Goal: Information Seeking & Learning: Learn about a topic

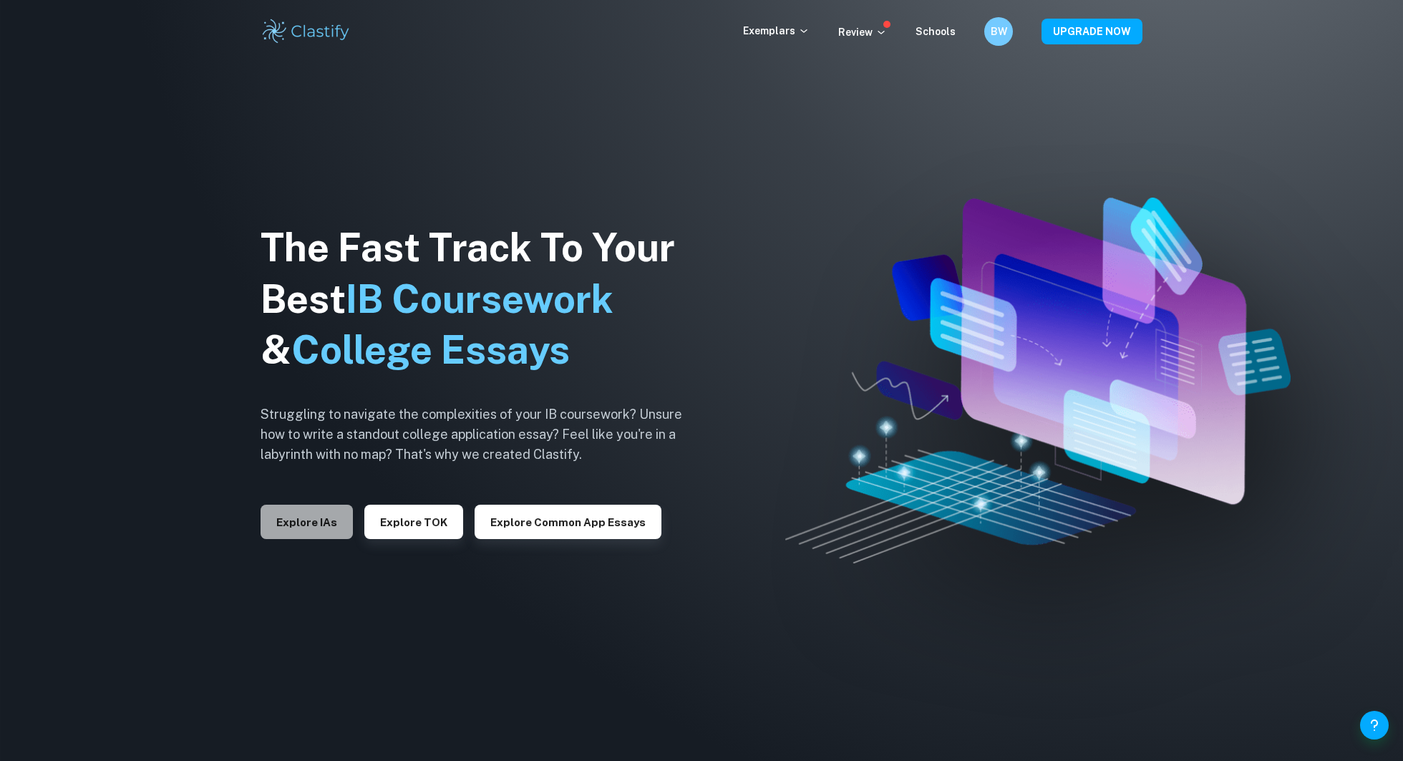
click at [310, 528] on button "Explore IAs" at bounding box center [307, 522] width 92 height 34
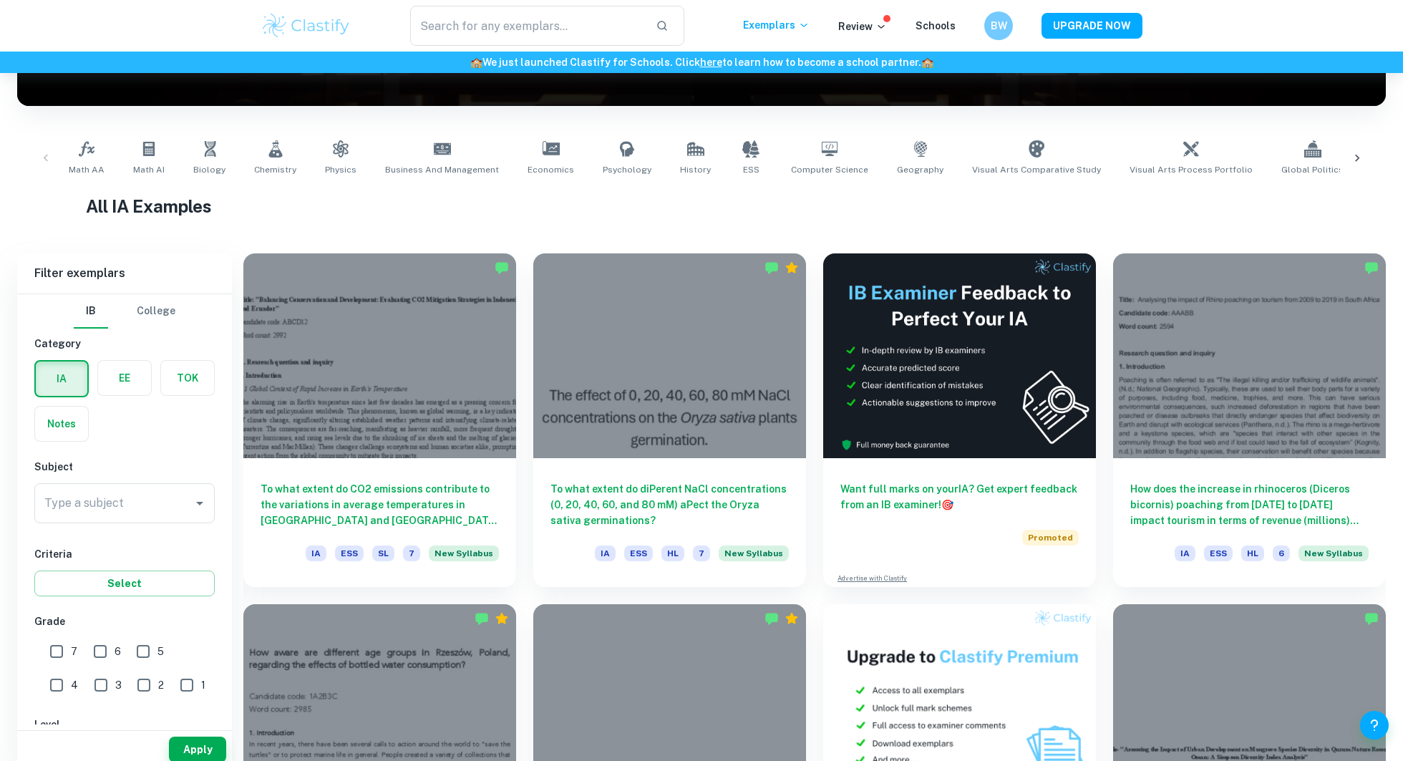
scroll to position [243, 0]
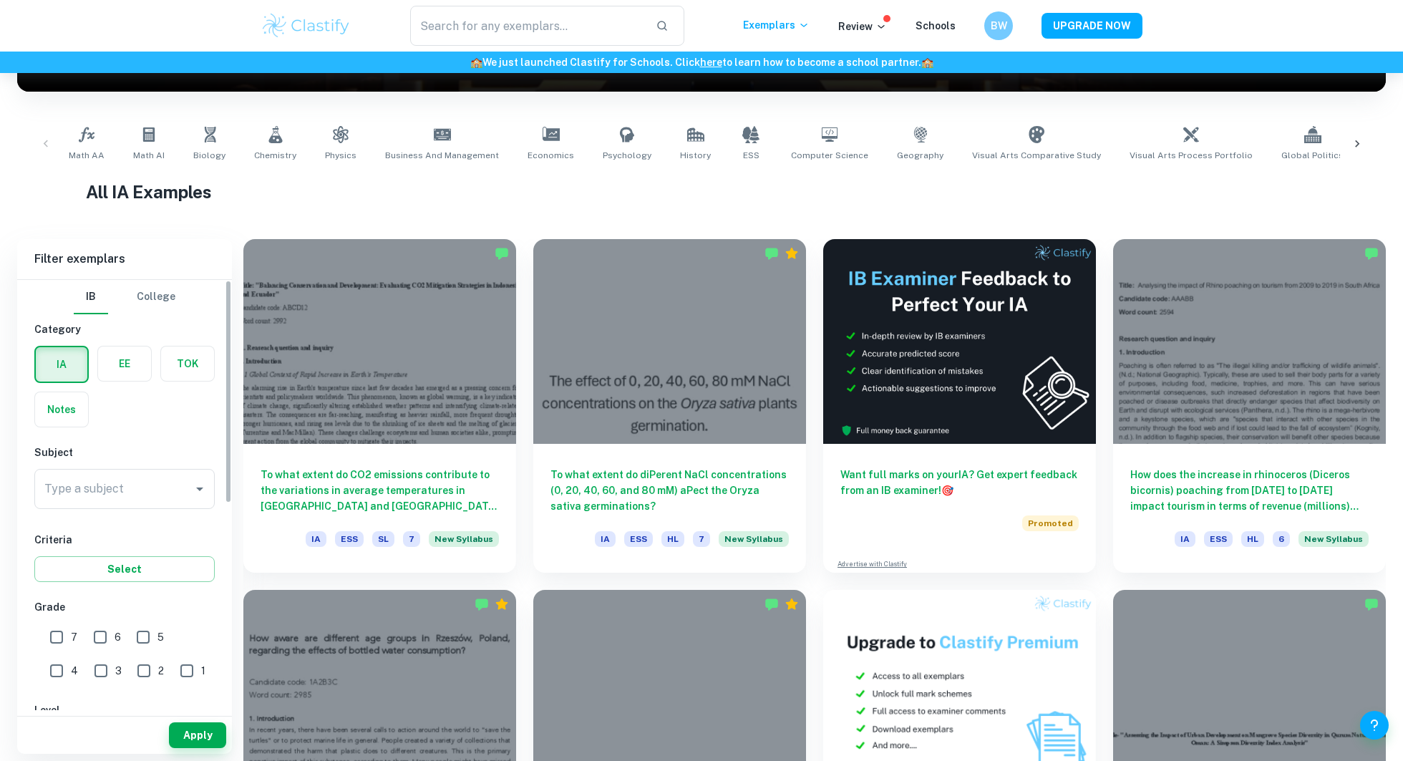
click at [123, 365] on label "button" at bounding box center [124, 364] width 53 height 34
click at [0, 0] on input "radio" at bounding box center [0, 0] width 0 height 0
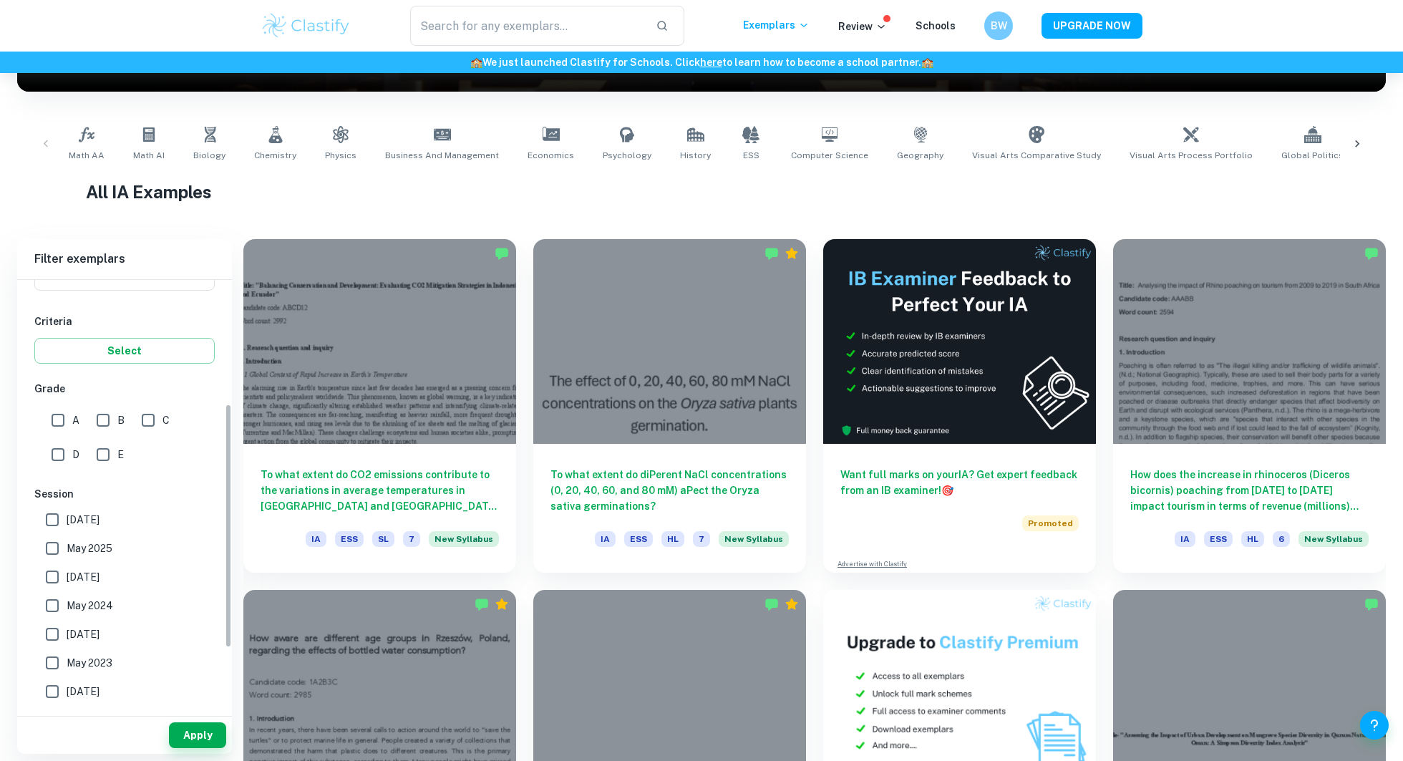
scroll to position [92, 0]
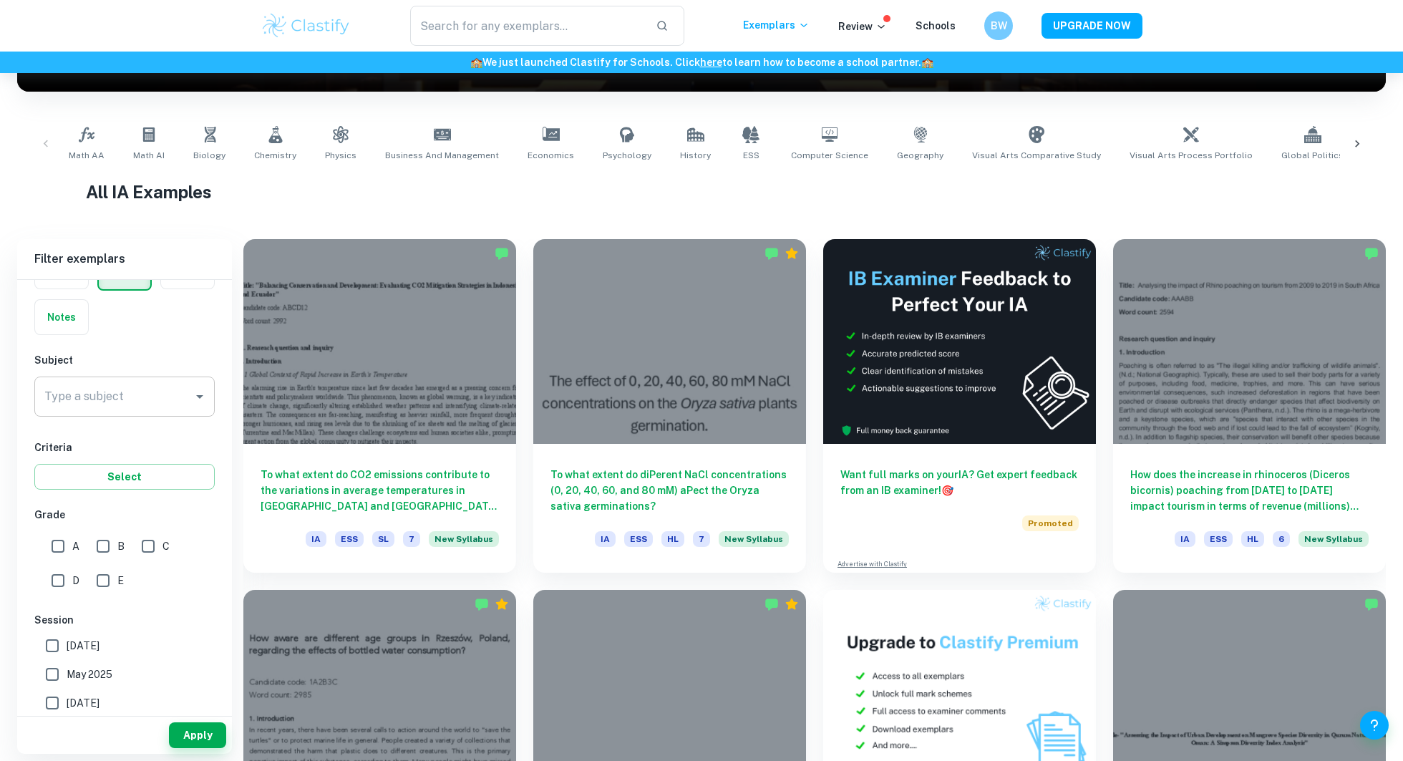
click at [115, 395] on input "Type a subject" at bounding box center [114, 396] width 146 height 27
click at [153, 468] on li "Business and Management" at bounding box center [124, 469] width 180 height 26
type input "Business and Management"
click at [64, 541] on input "A" at bounding box center [58, 546] width 29 height 29
checkbox input "true"
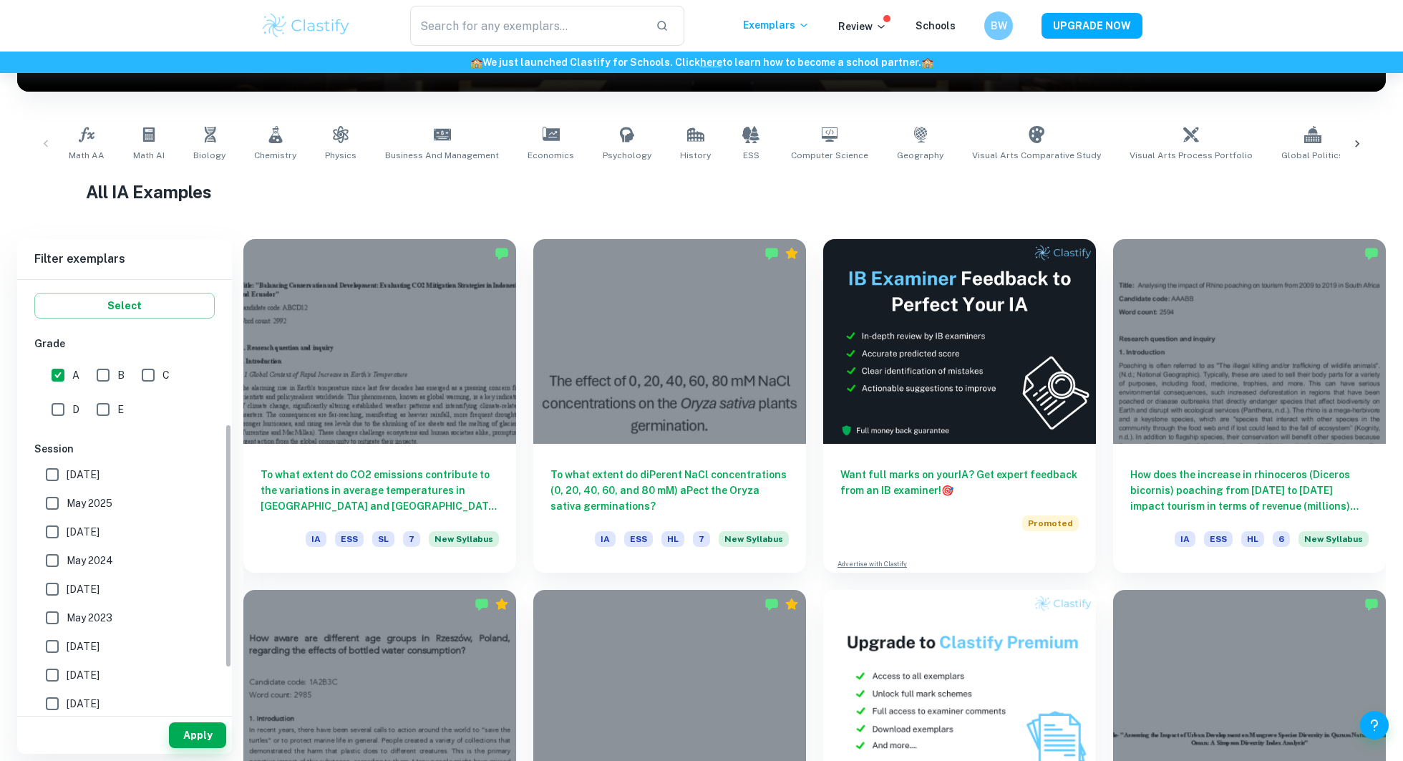
scroll to position [272, 0]
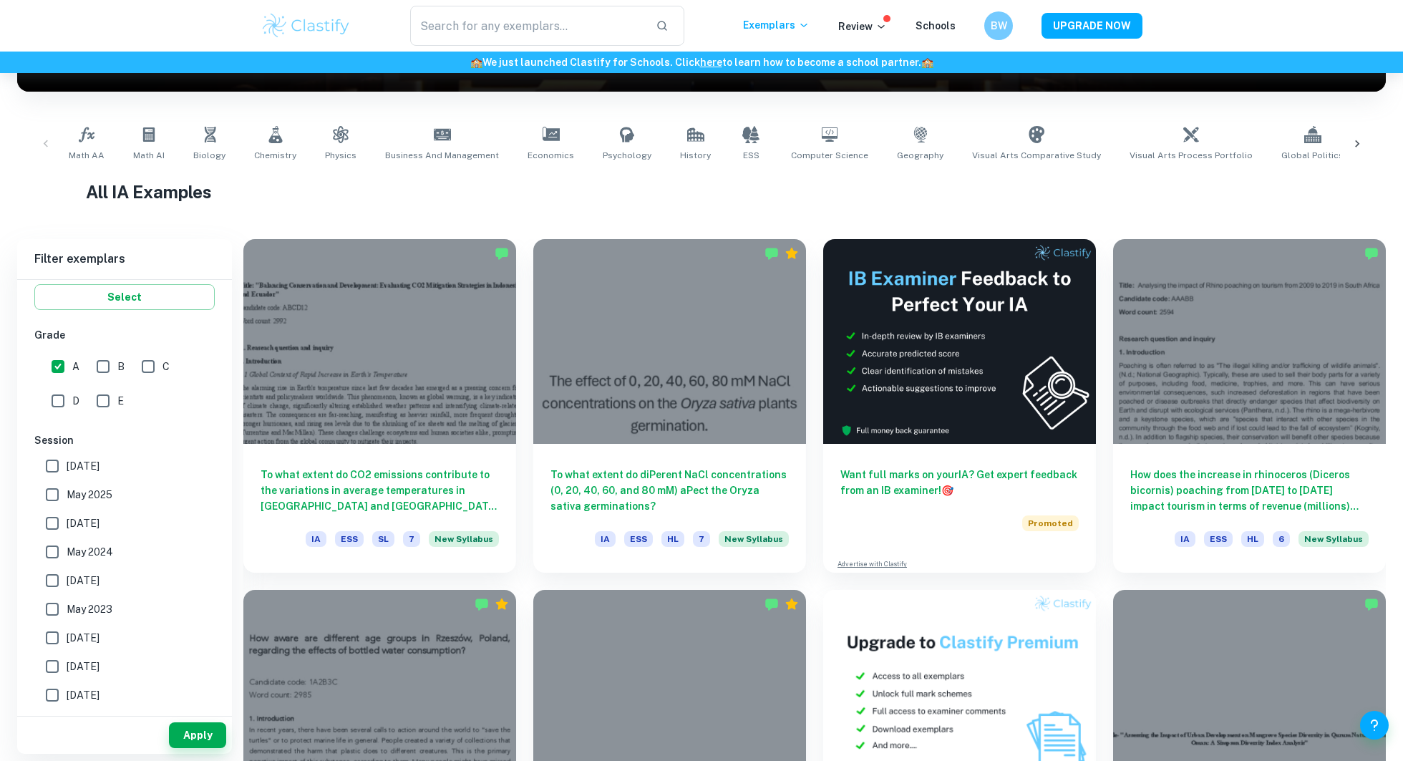
click at [100, 311] on div "IB College Category IA EE TOK Notes Subject Type a subject Business and Managem…" at bounding box center [124, 387] width 215 height 759
click at [99, 297] on button "Select" at bounding box center [124, 297] width 180 height 26
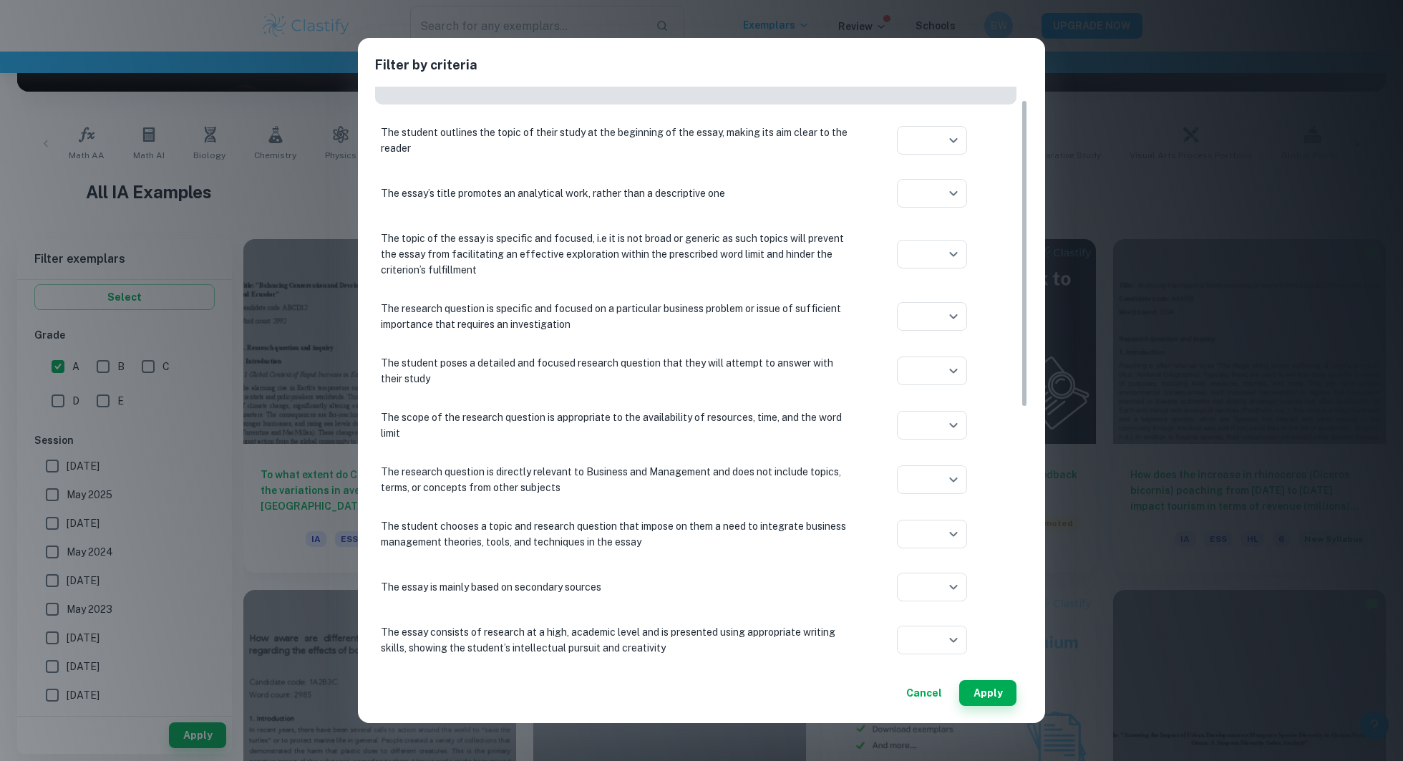
scroll to position [0, 0]
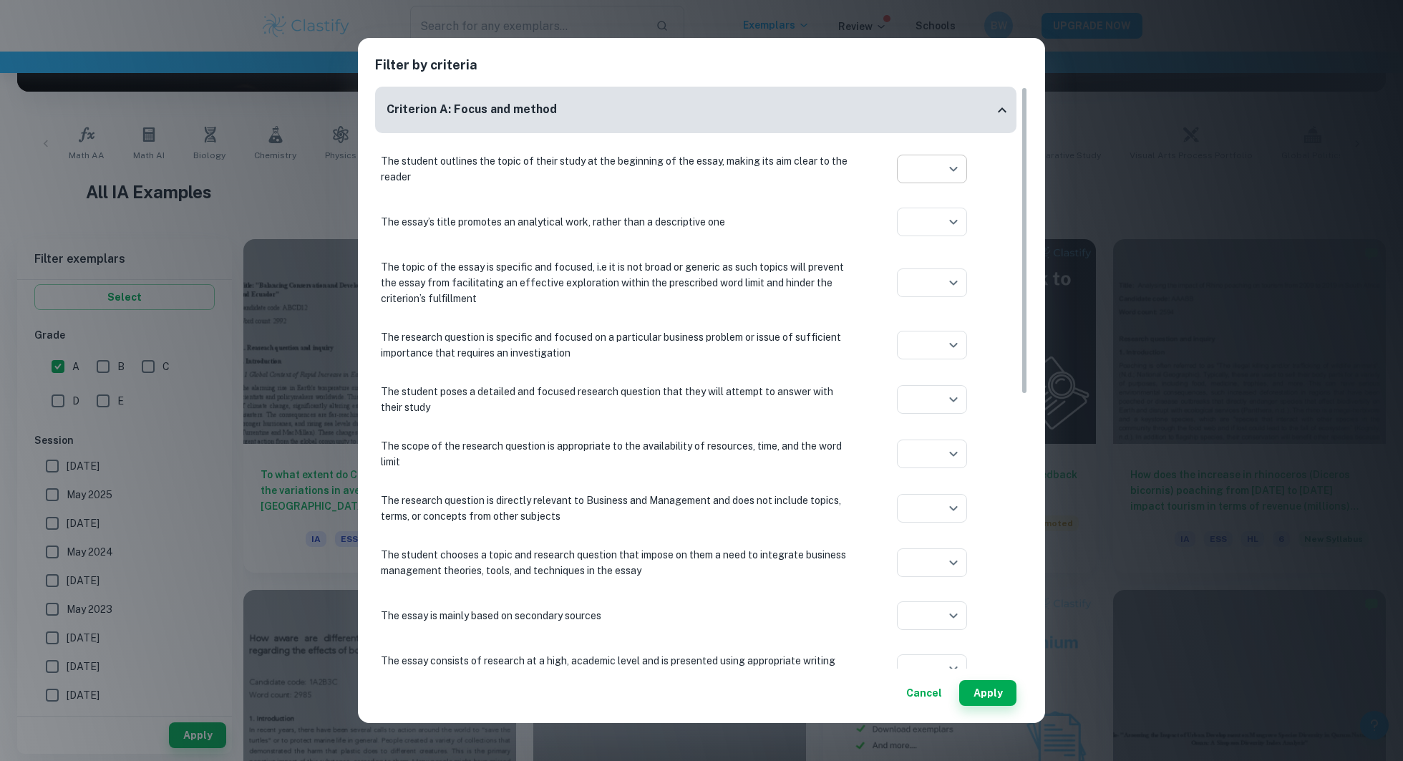
click at [953, 171] on body "We value your privacy We use cookies to enhance your browsing experience, serve…" at bounding box center [701, 210] width 1403 height 761
click at [953, 171] on div at bounding box center [701, 380] width 1403 height 761
click at [923, 685] on button "Cancel" at bounding box center [924, 693] width 47 height 26
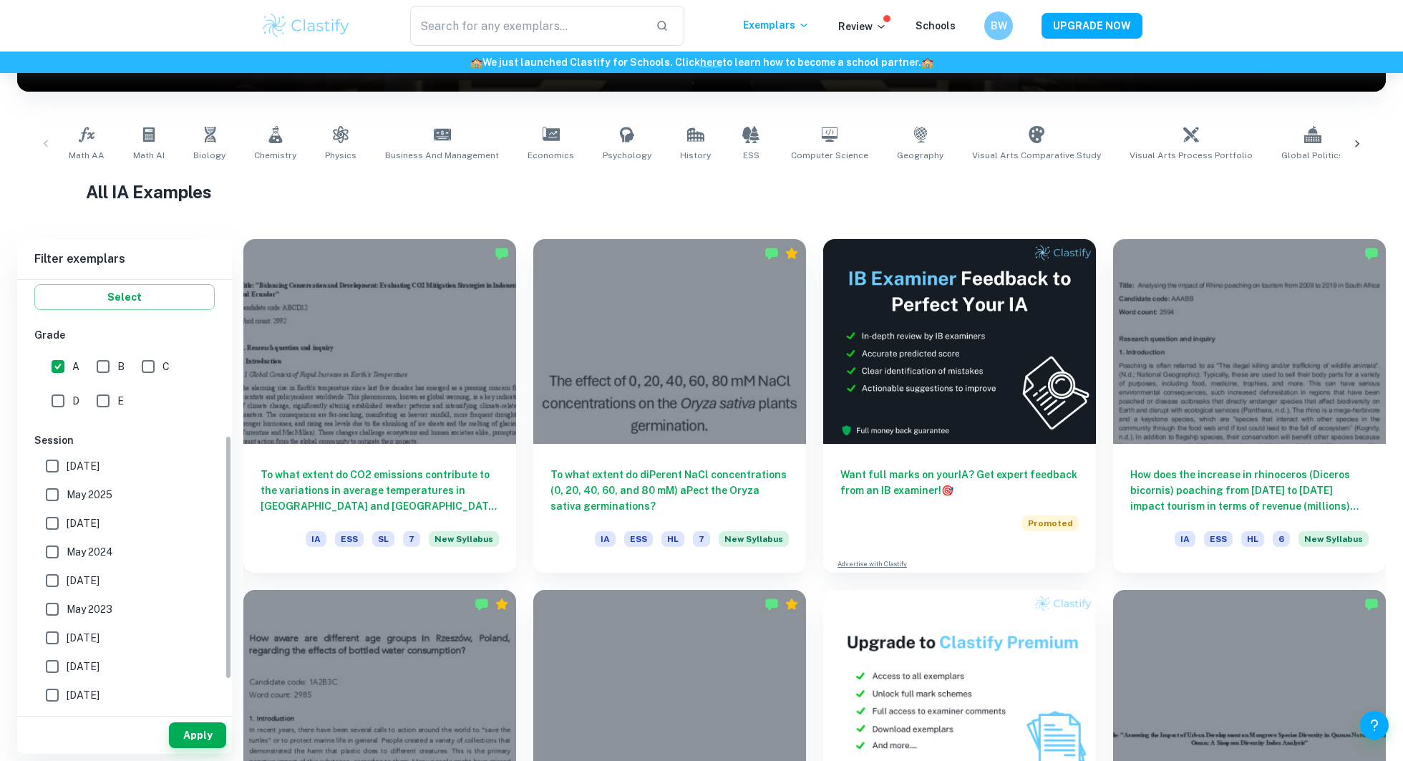
scroll to position [327, 0]
click at [54, 411] on input "[DATE]" at bounding box center [52, 411] width 29 height 29
checkbox input "true"
click at [53, 444] on input "May 2025" at bounding box center [52, 439] width 29 height 29
checkbox input "true"
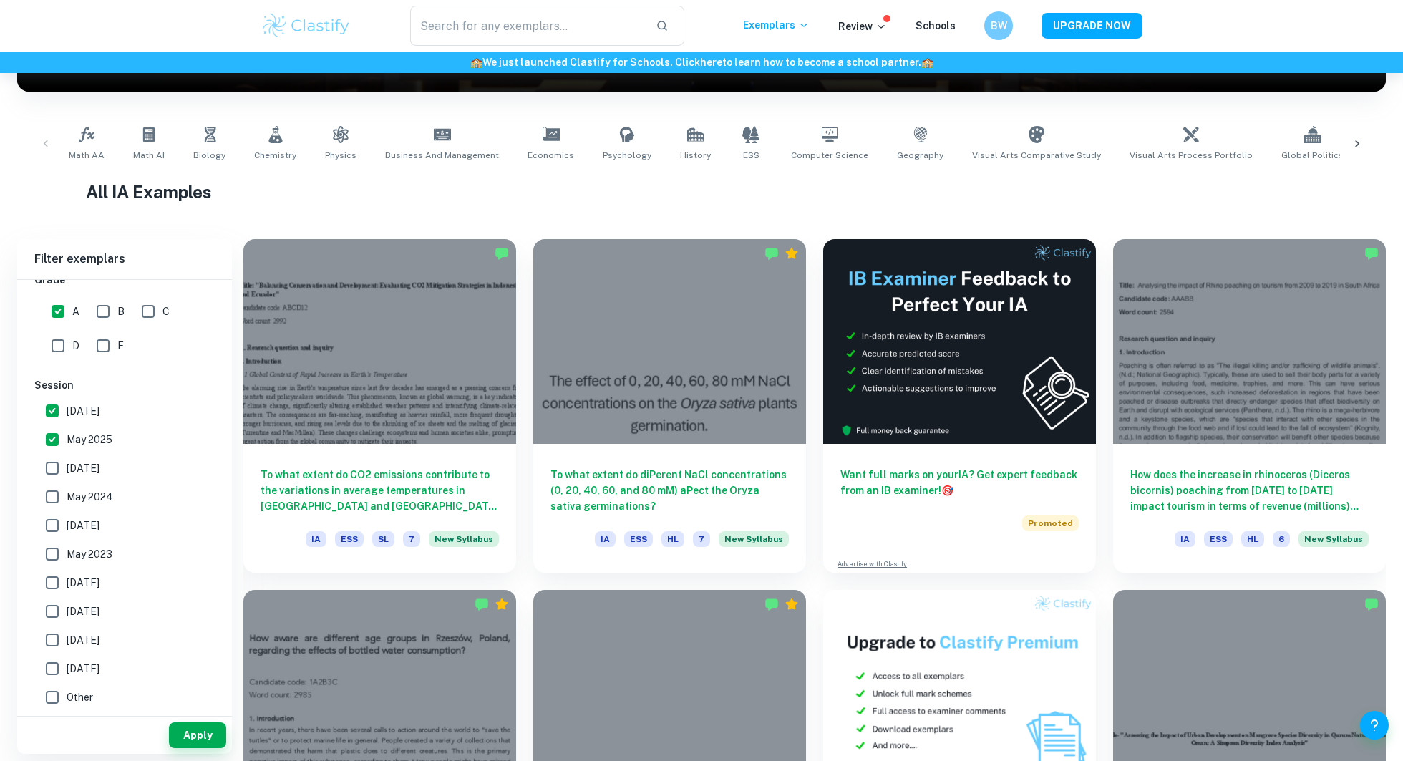
click at [52, 469] on input "[DATE]" at bounding box center [52, 468] width 29 height 29
checkbox input "true"
click at [52, 498] on input "May 2024" at bounding box center [52, 497] width 29 height 29
checkbox input "true"
click at [208, 737] on button "Apply" at bounding box center [197, 735] width 57 height 26
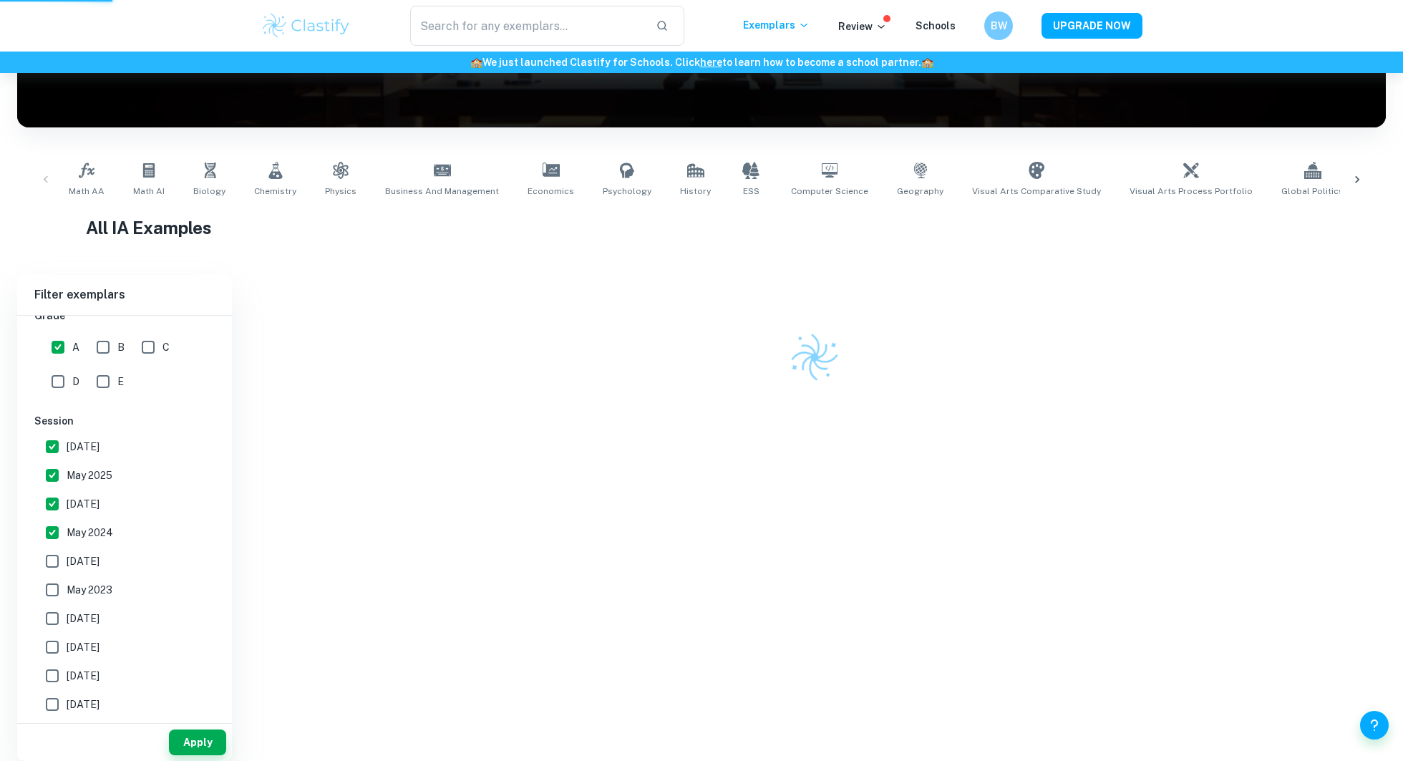
scroll to position [186, 0]
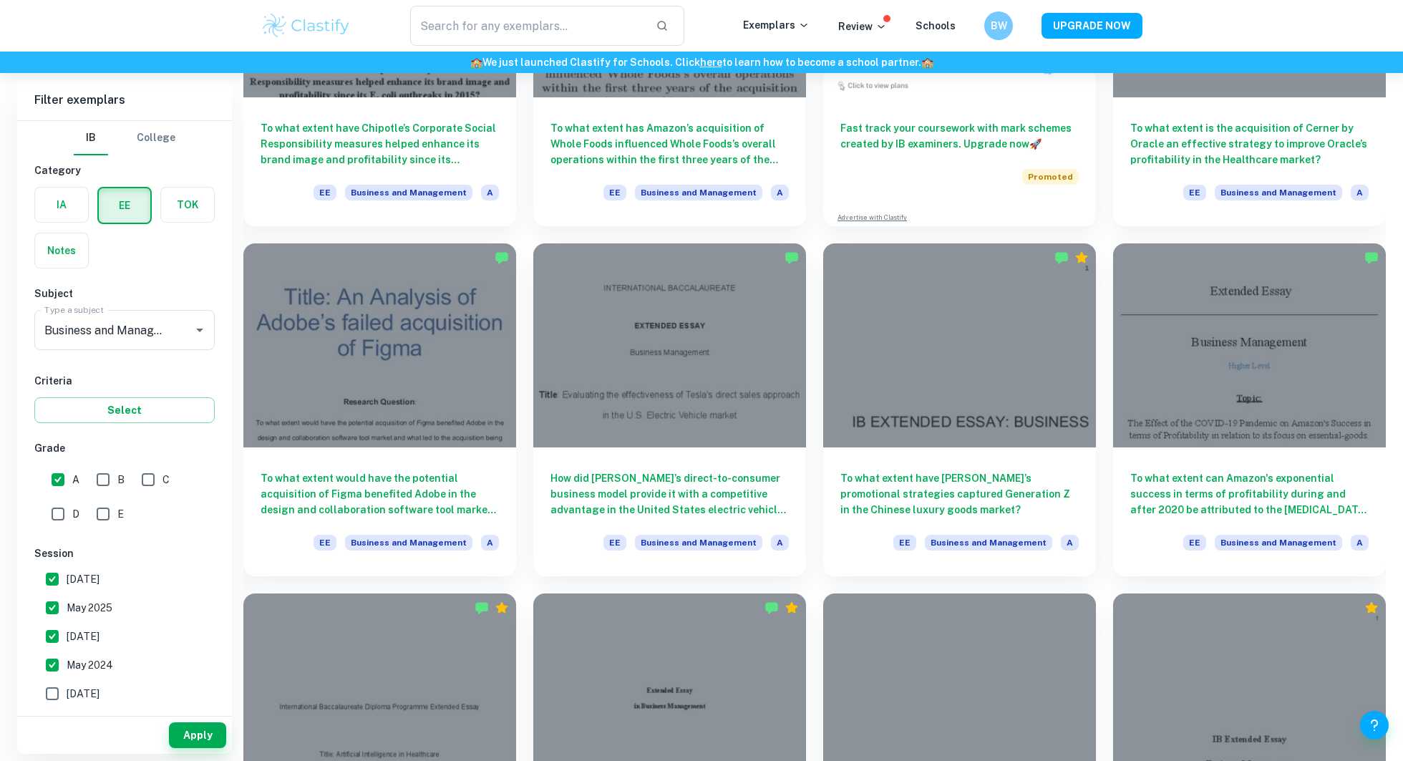
scroll to position [1157, 0]
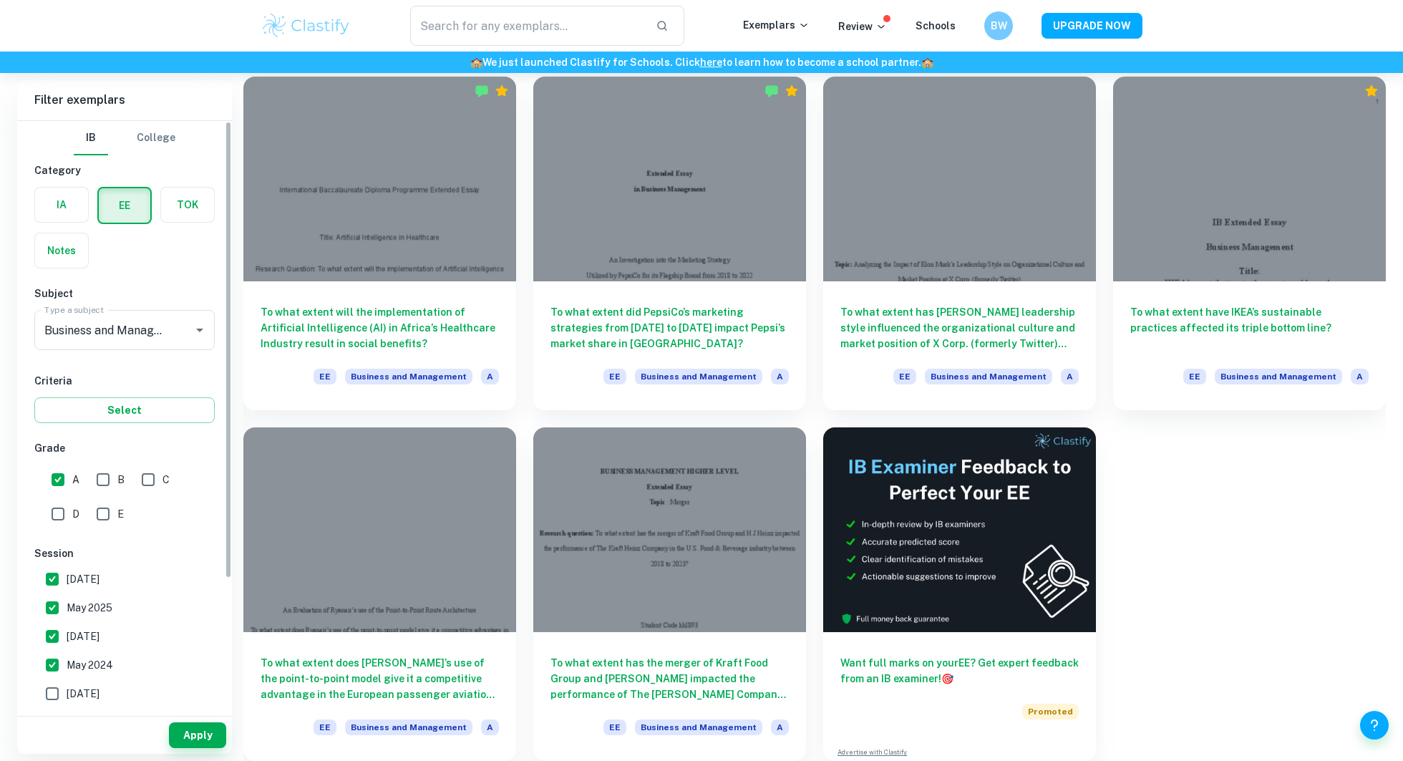
drag, startPoint x: 188, startPoint y: 332, endPoint x: 228, endPoint y: 347, distance: 42.6
click at [230, 347] on div "IB College Category IA EE TOK Notes Subject Type a subject Business and Managem…" at bounding box center [124, 500] width 215 height 759
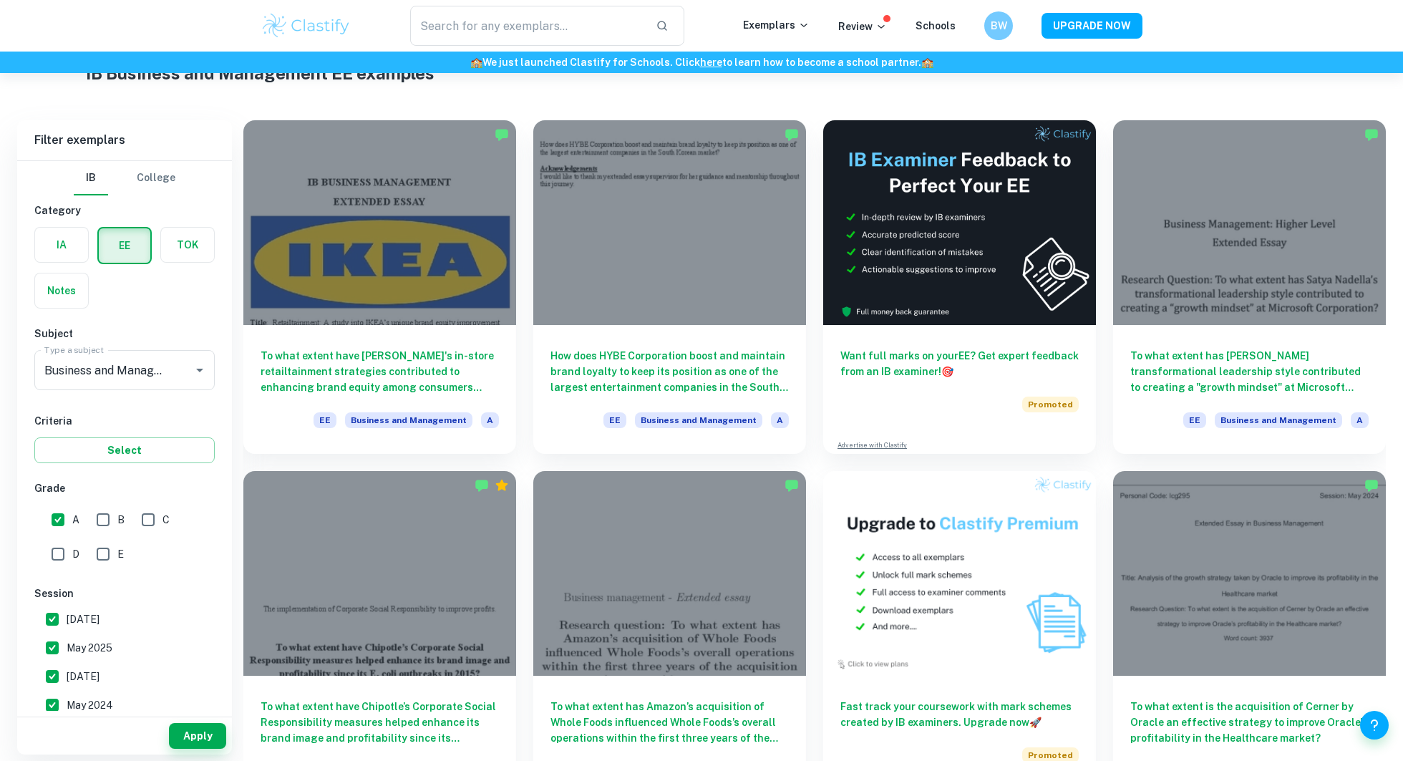
scroll to position [0, 0]
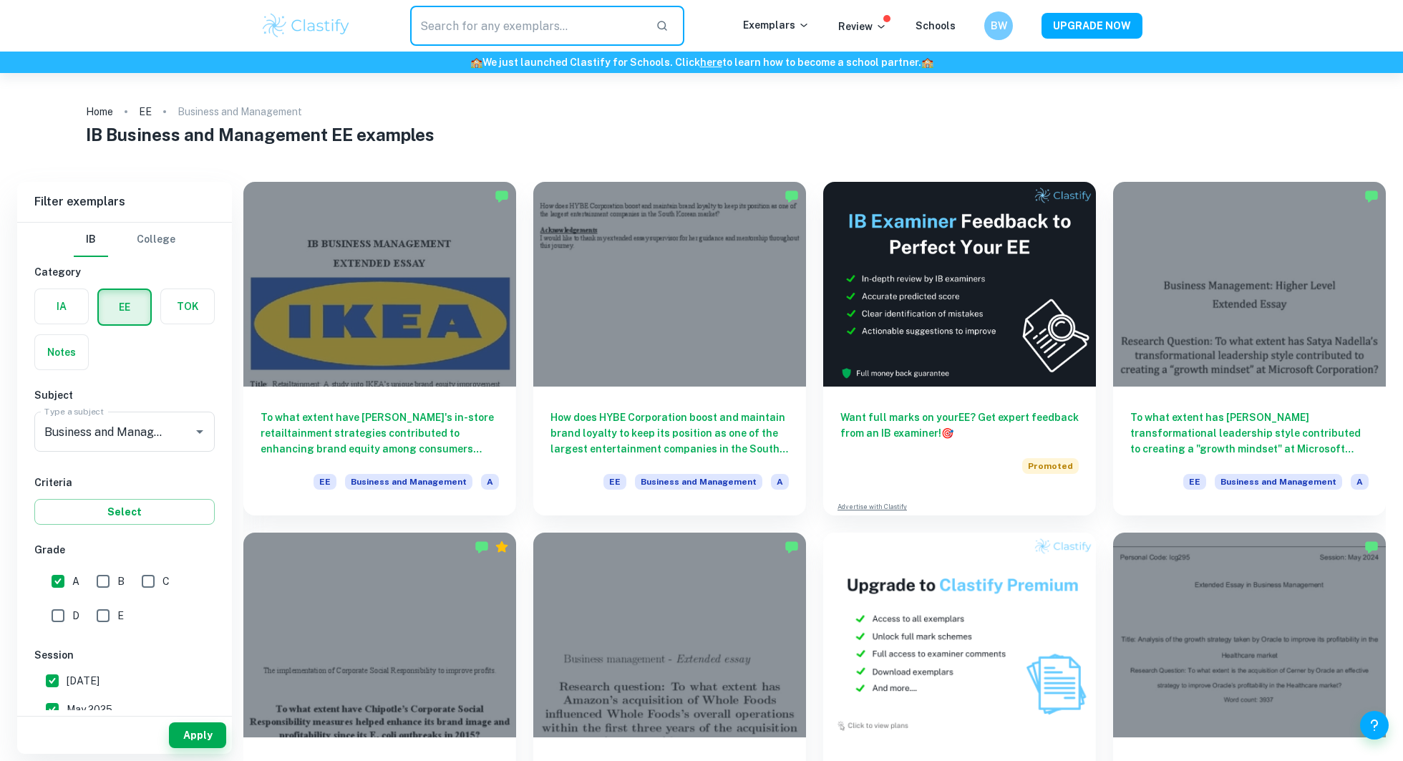
click at [574, 21] on input "text" at bounding box center [527, 26] width 234 height 40
type input "product development"
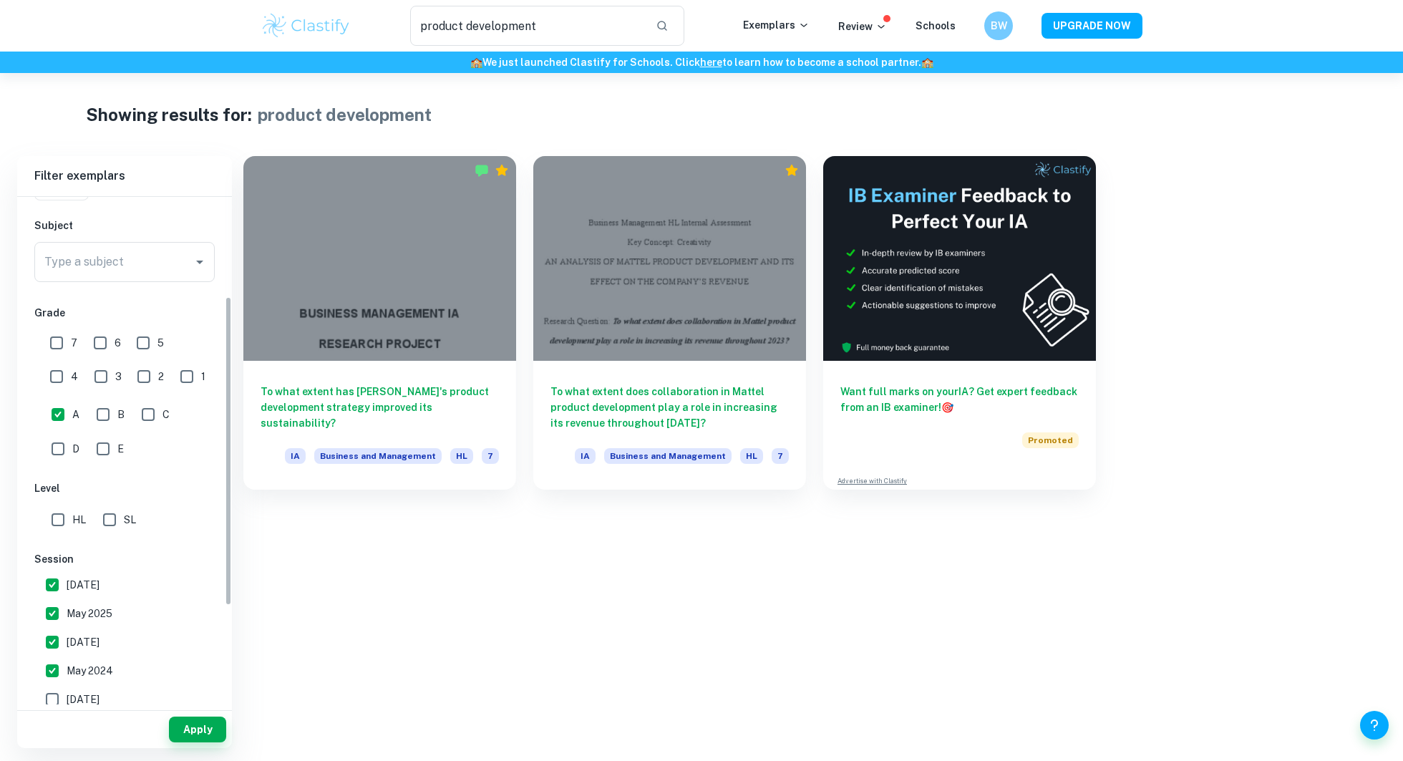
scroll to position [163, 0]
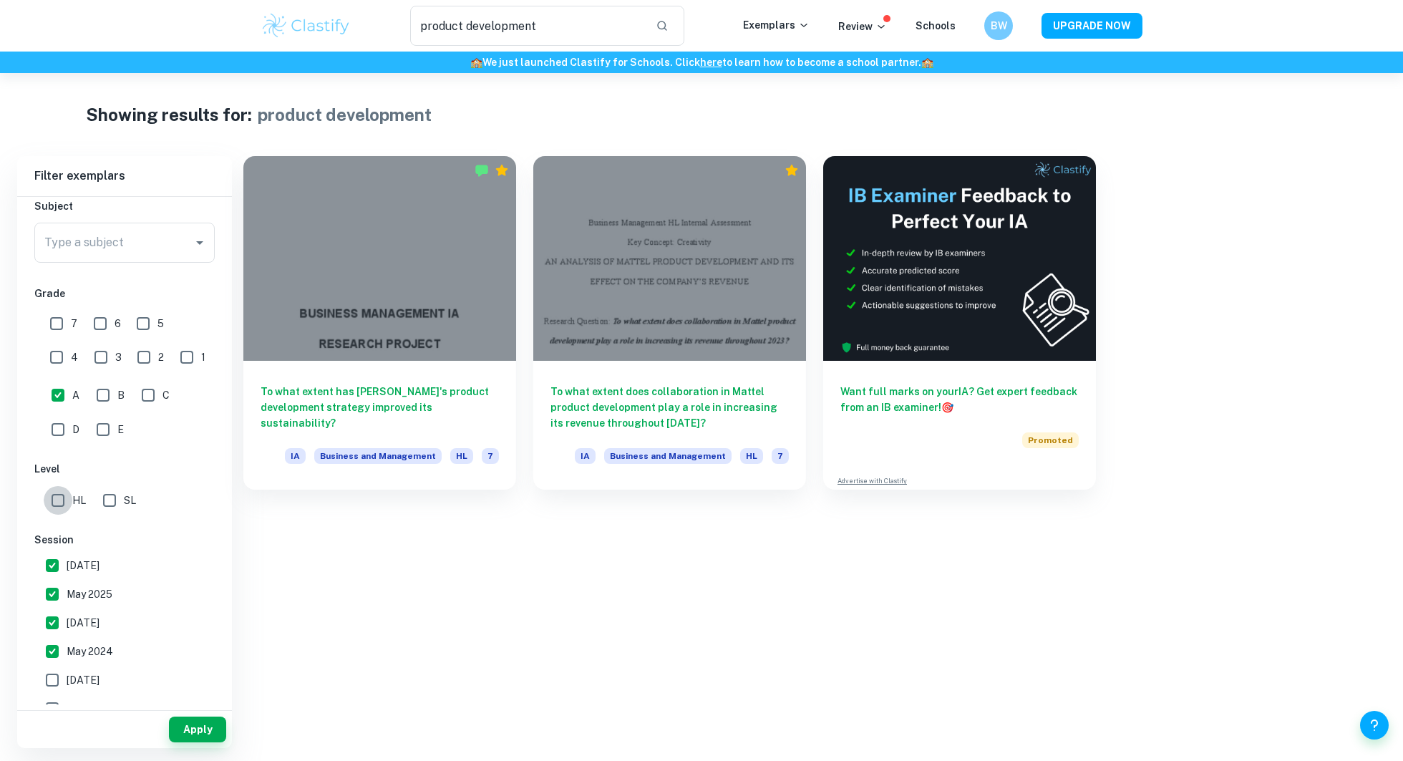
click at [56, 495] on input "HL" at bounding box center [58, 500] width 29 height 29
checkbox input "true"
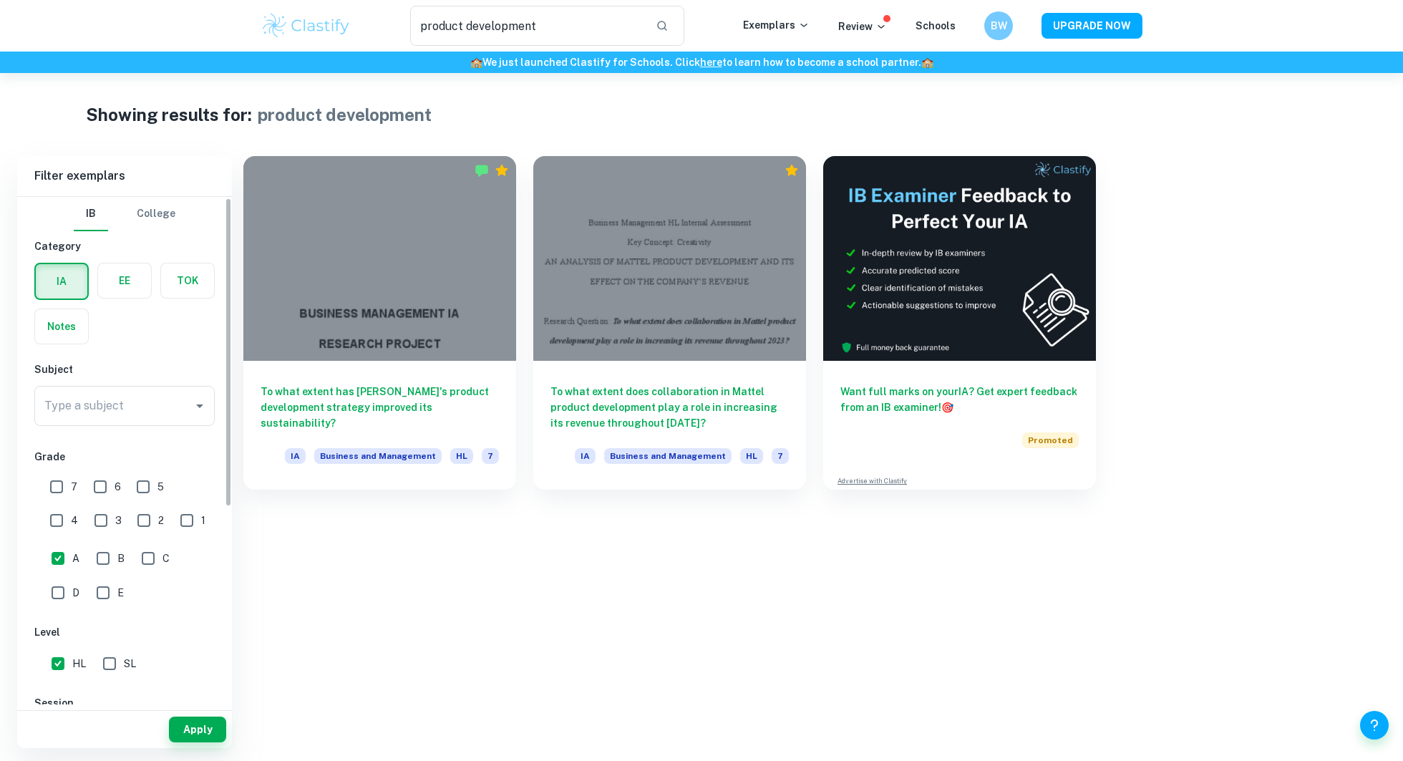
scroll to position [1, 0]
click at [54, 487] on input "7" at bounding box center [56, 485] width 29 height 29
checkbox input "true"
click at [123, 287] on label "button" at bounding box center [124, 279] width 53 height 34
click at [0, 0] on input "radio" at bounding box center [0, 0] width 0 height 0
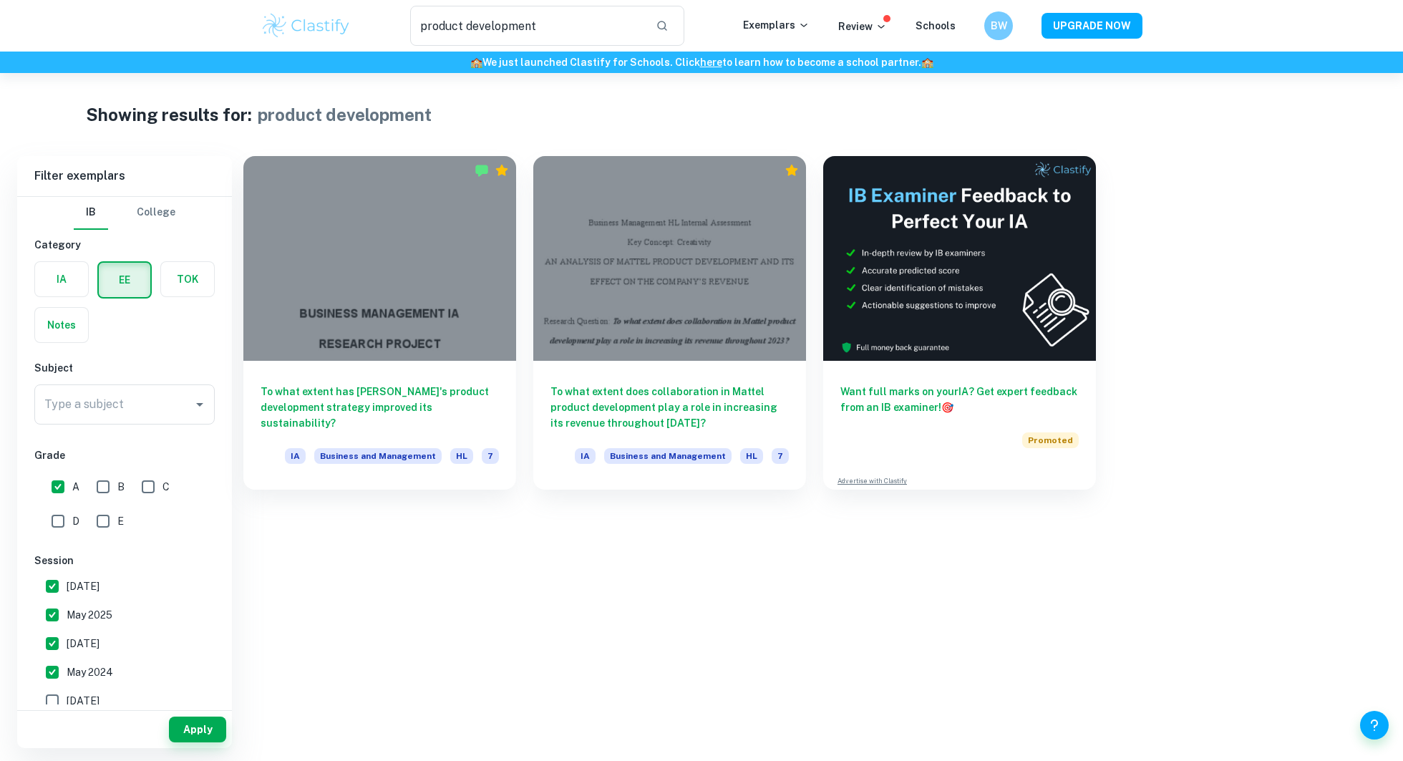
click at [72, 281] on label "button" at bounding box center [61, 279] width 53 height 34
click at [0, 0] on input "radio" at bounding box center [0, 0] width 0 height 0
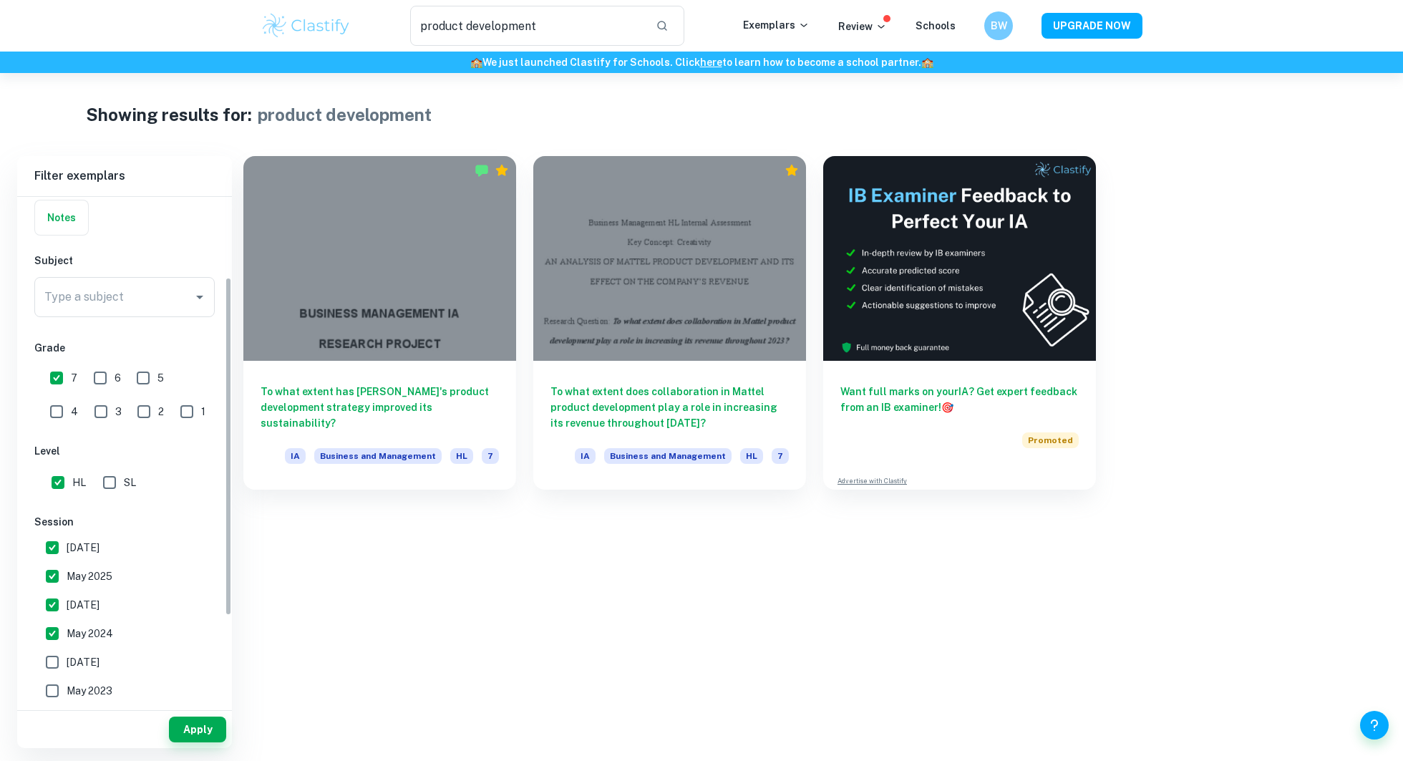
scroll to position [120, 0]
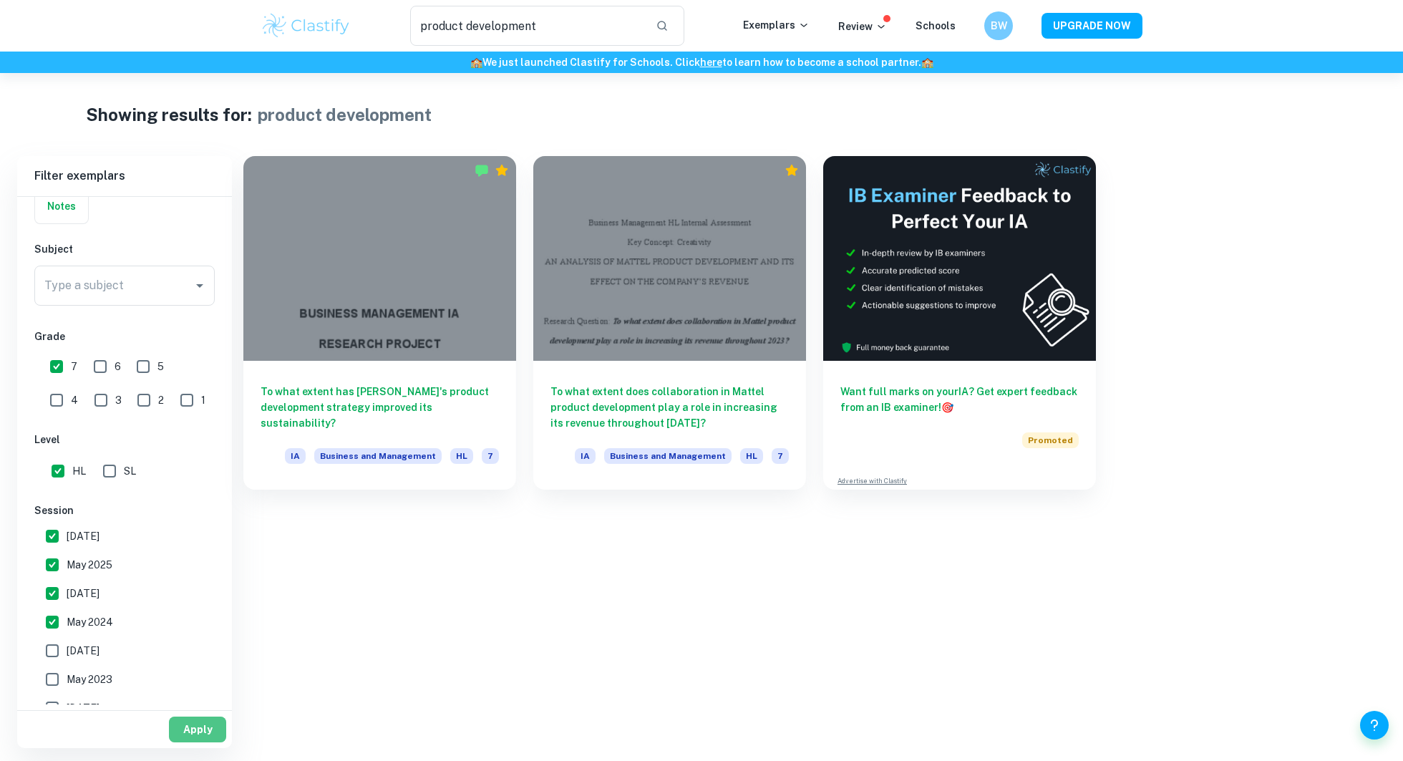
click at [182, 734] on button "Apply" at bounding box center [197, 730] width 57 height 26
click at [192, 727] on button "Apply" at bounding box center [197, 730] width 57 height 26
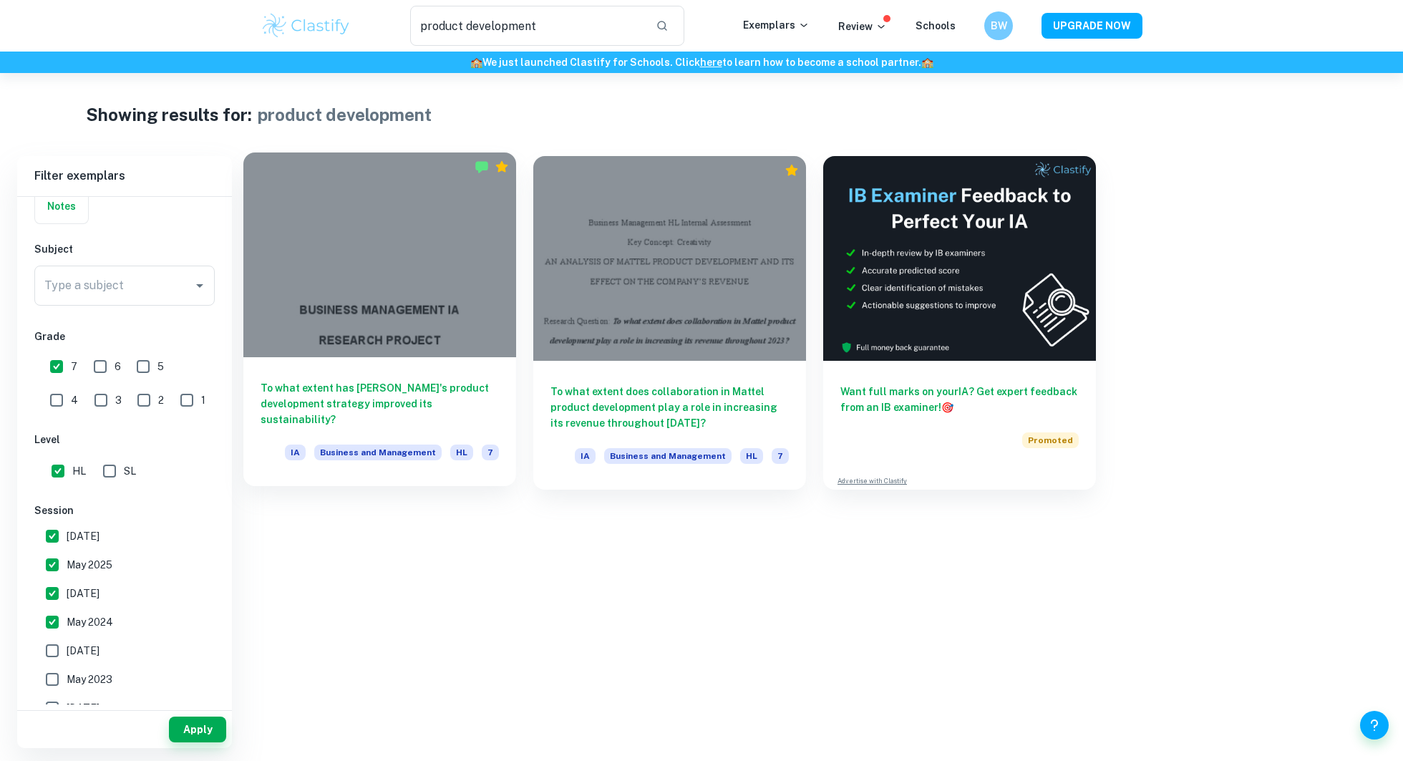
click at [377, 344] on div at bounding box center [379, 255] width 273 height 205
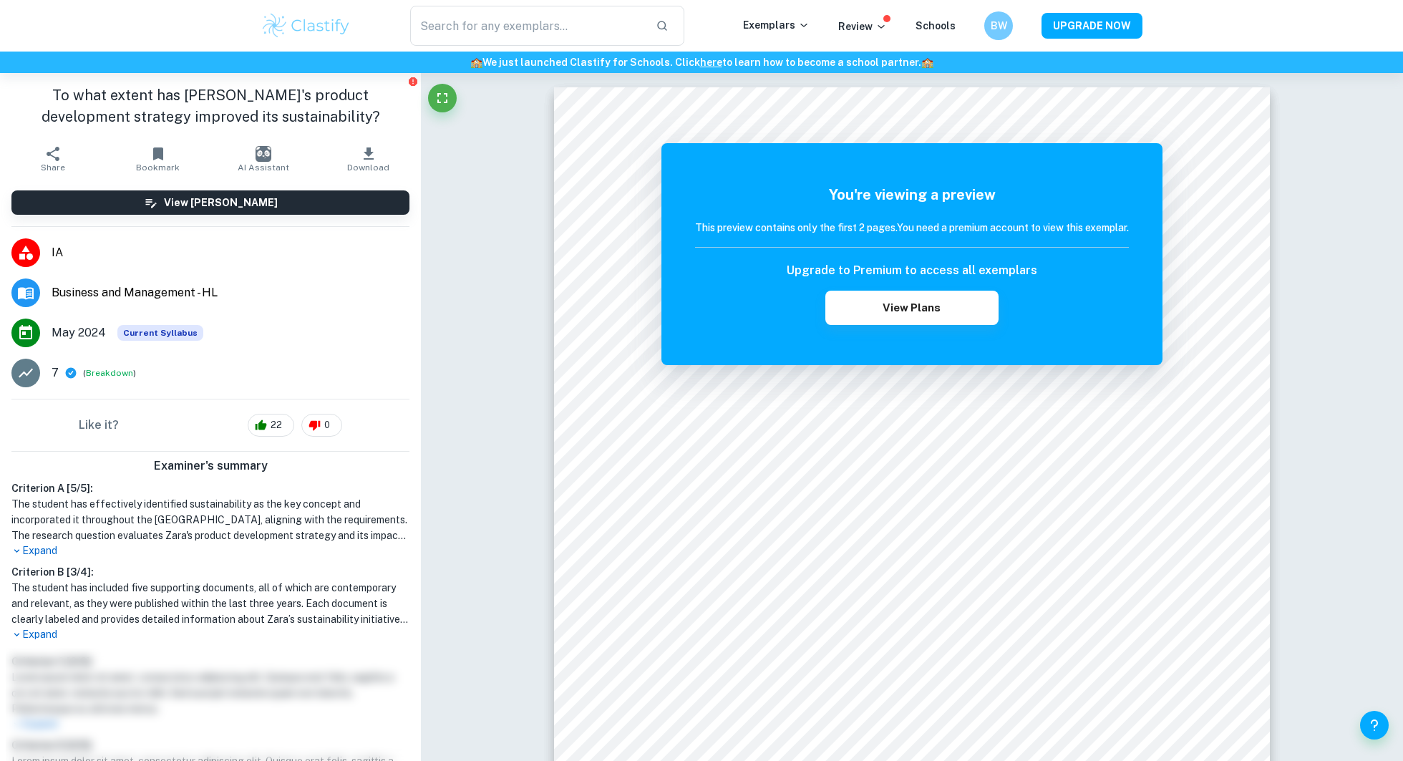
type input "product development"
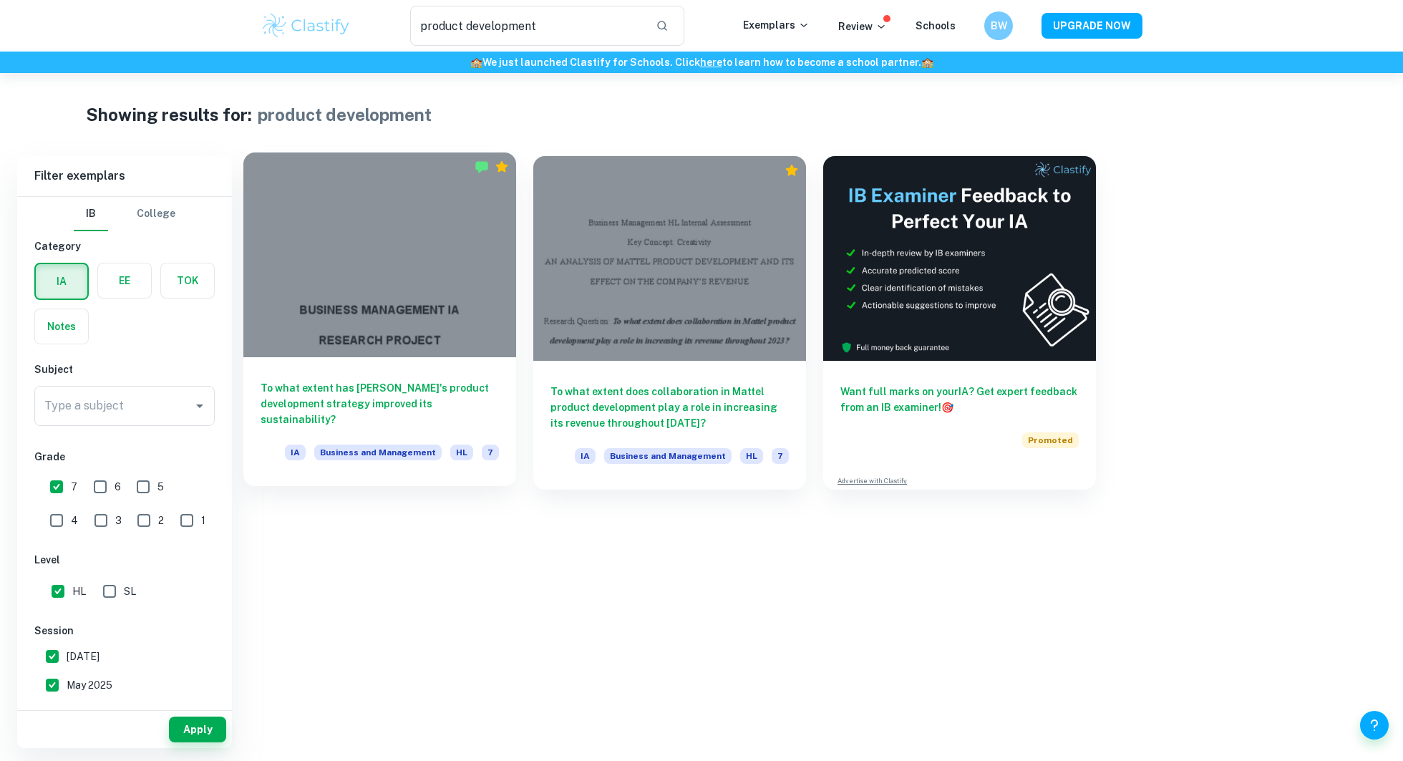
click at [502, 165] on icon "Premium" at bounding box center [502, 166] width 12 height 11
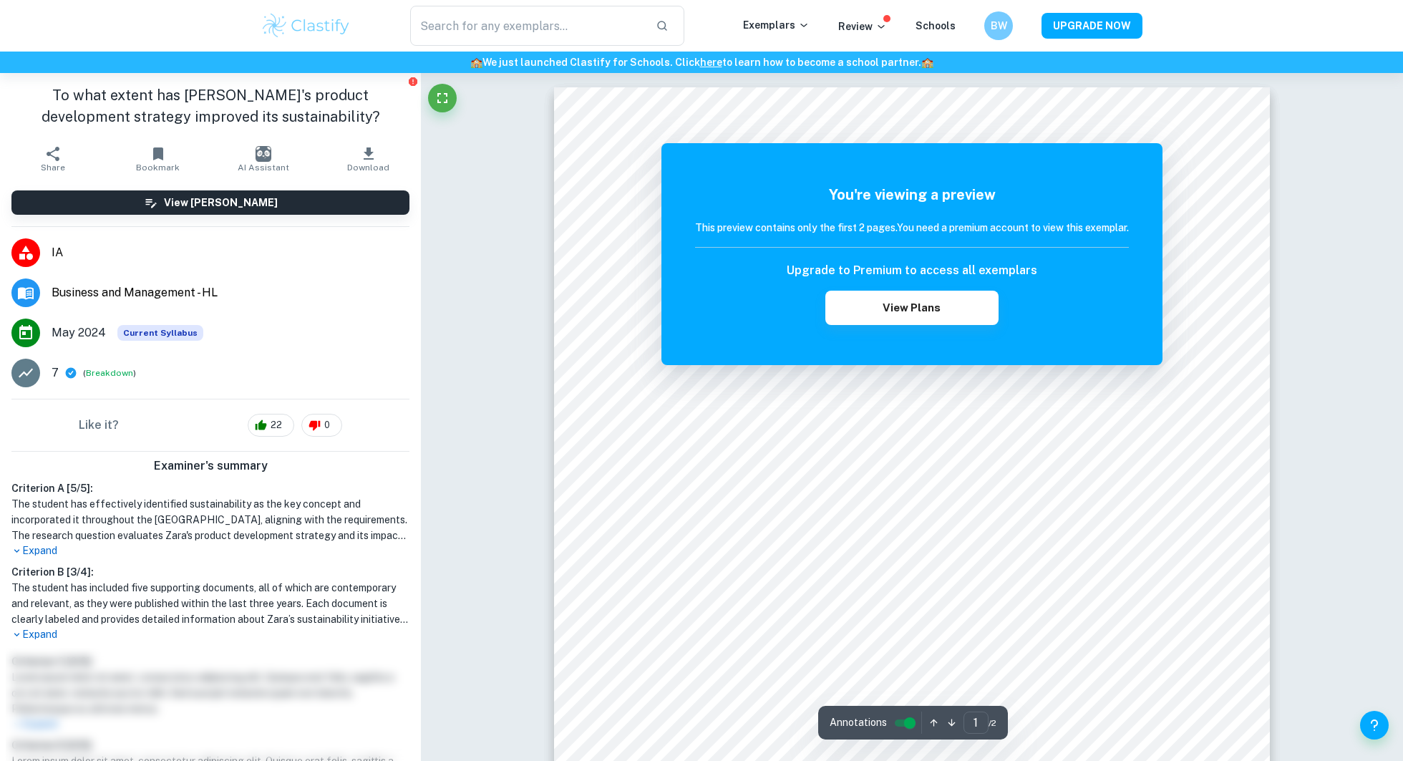
type input "product development"
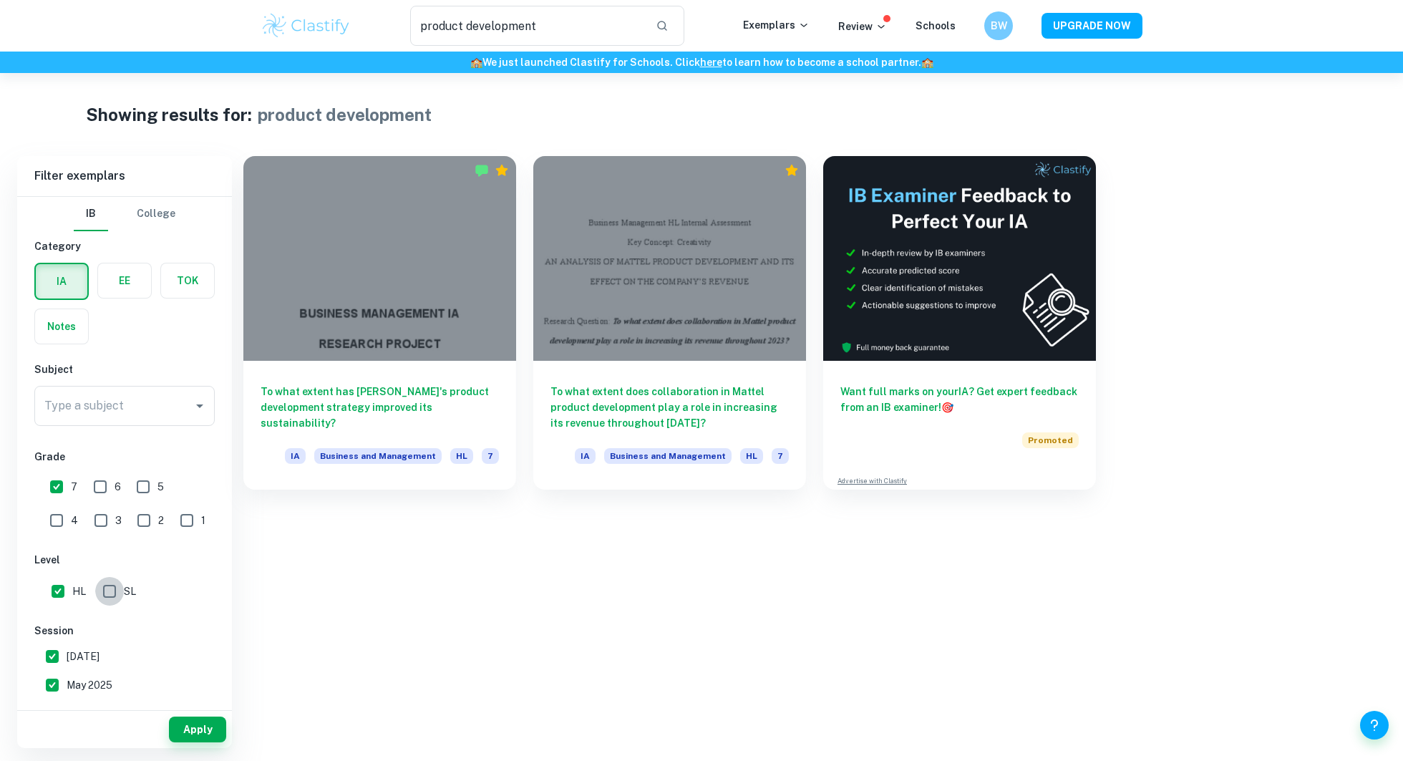
click at [105, 589] on input "SL" at bounding box center [109, 591] width 29 height 29
checkbox input "true"
click at [199, 737] on button "Apply" at bounding box center [197, 730] width 57 height 26
click at [101, 491] on input "6" at bounding box center [100, 487] width 29 height 29
checkbox input "true"
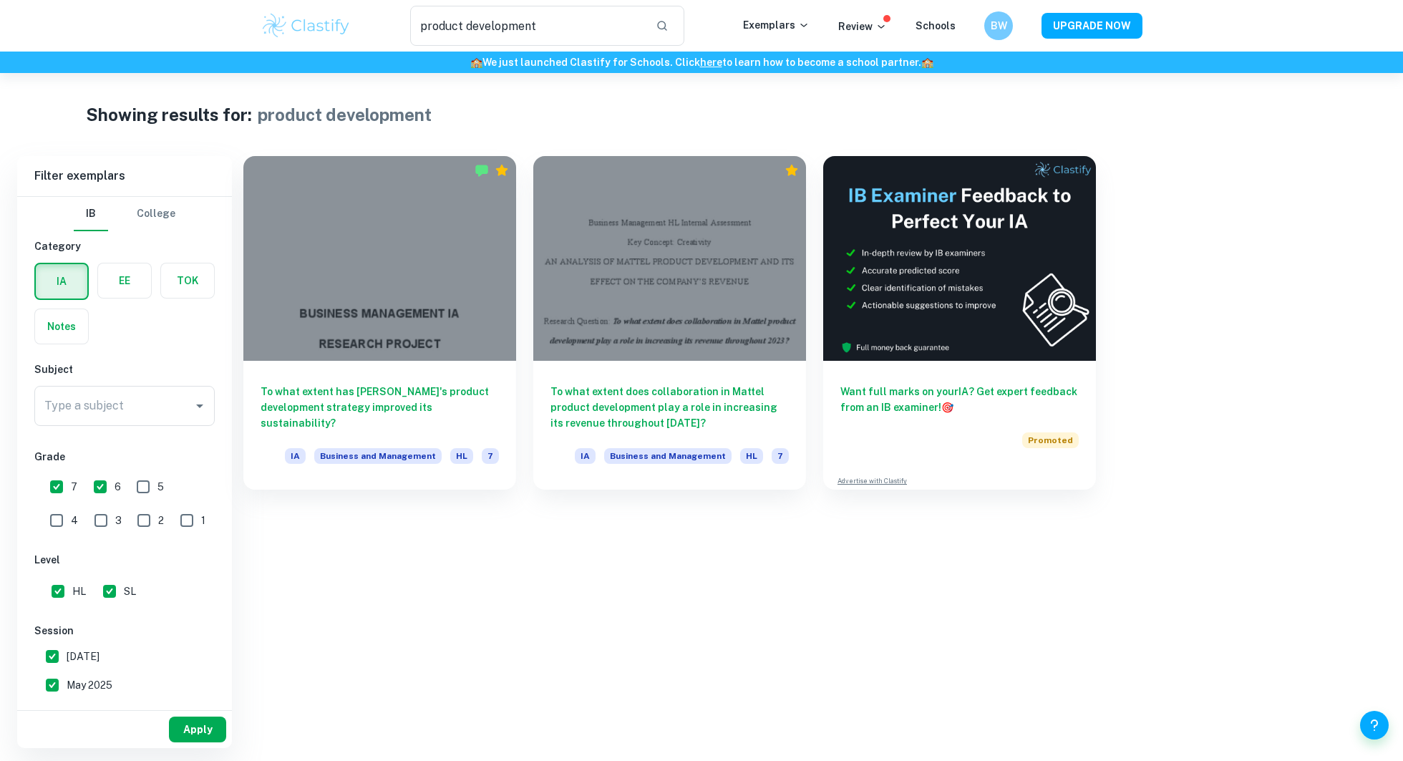
click at [174, 737] on button "Apply" at bounding box center [197, 730] width 57 height 26
click at [144, 492] on input "5" at bounding box center [143, 487] width 29 height 29
checkbox input "true"
click at [71, 506] on input "4" at bounding box center [56, 520] width 29 height 29
click at [195, 722] on button "Apply" at bounding box center [197, 730] width 57 height 26
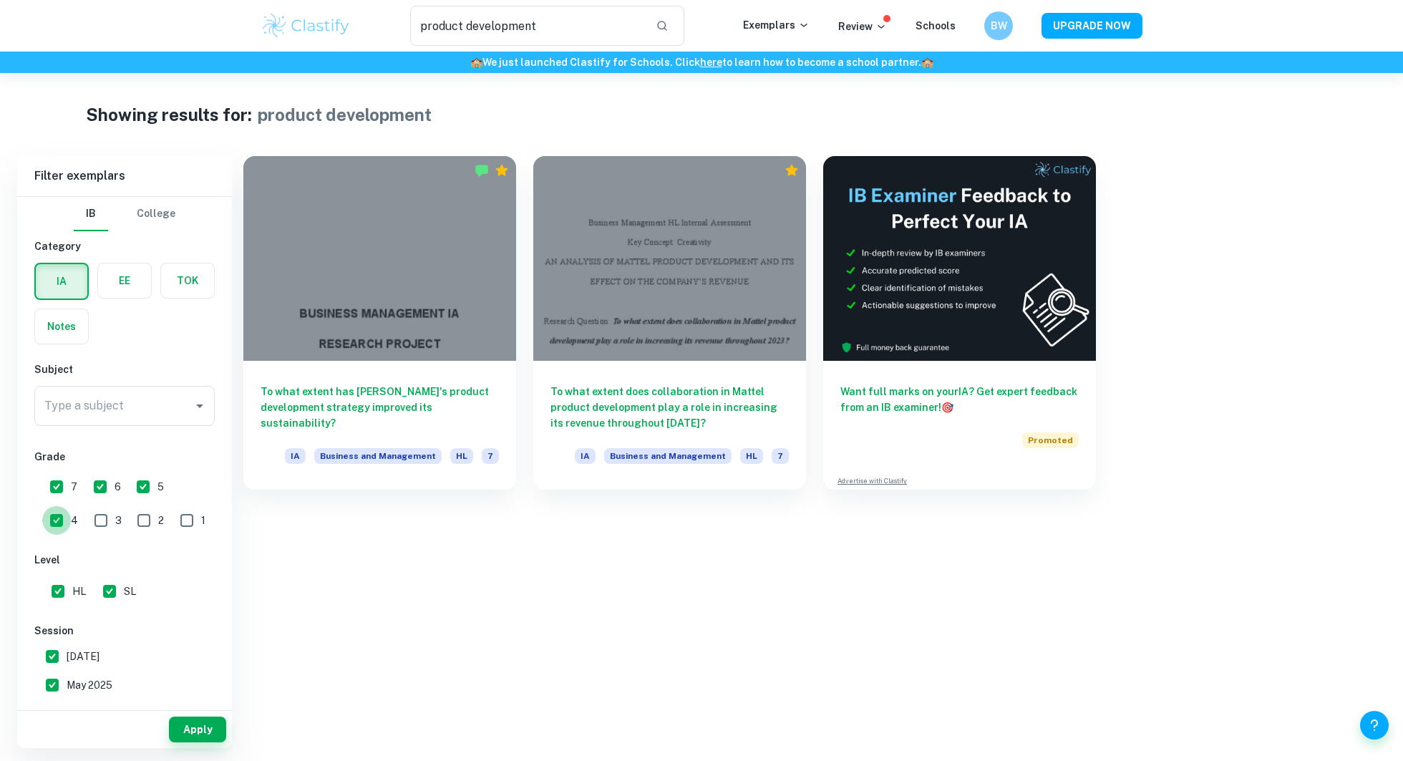
click at [71, 506] on input "4" at bounding box center [56, 520] width 29 height 29
checkbox input "false"
click at [148, 481] on input "5" at bounding box center [143, 487] width 29 height 29
checkbox input "false"
click at [104, 479] on input "6" at bounding box center [100, 487] width 29 height 29
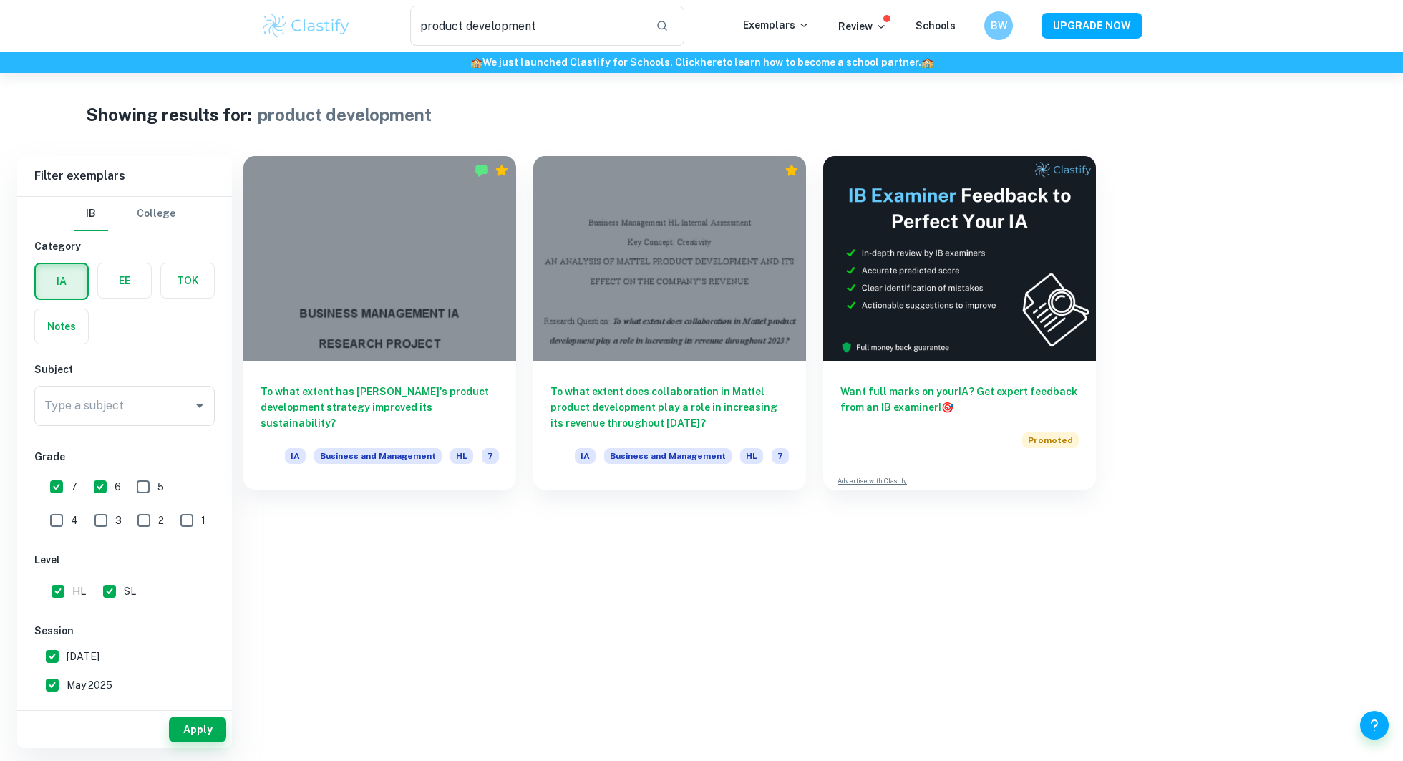
checkbox input "false"
click at [115, 278] on label "button" at bounding box center [124, 280] width 53 height 34
click at [0, 0] on input "radio" at bounding box center [0, 0] width 0 height 0
click at [127, 392] on input "Type a subject" at bounding box center [114, 405] width 146 height 27
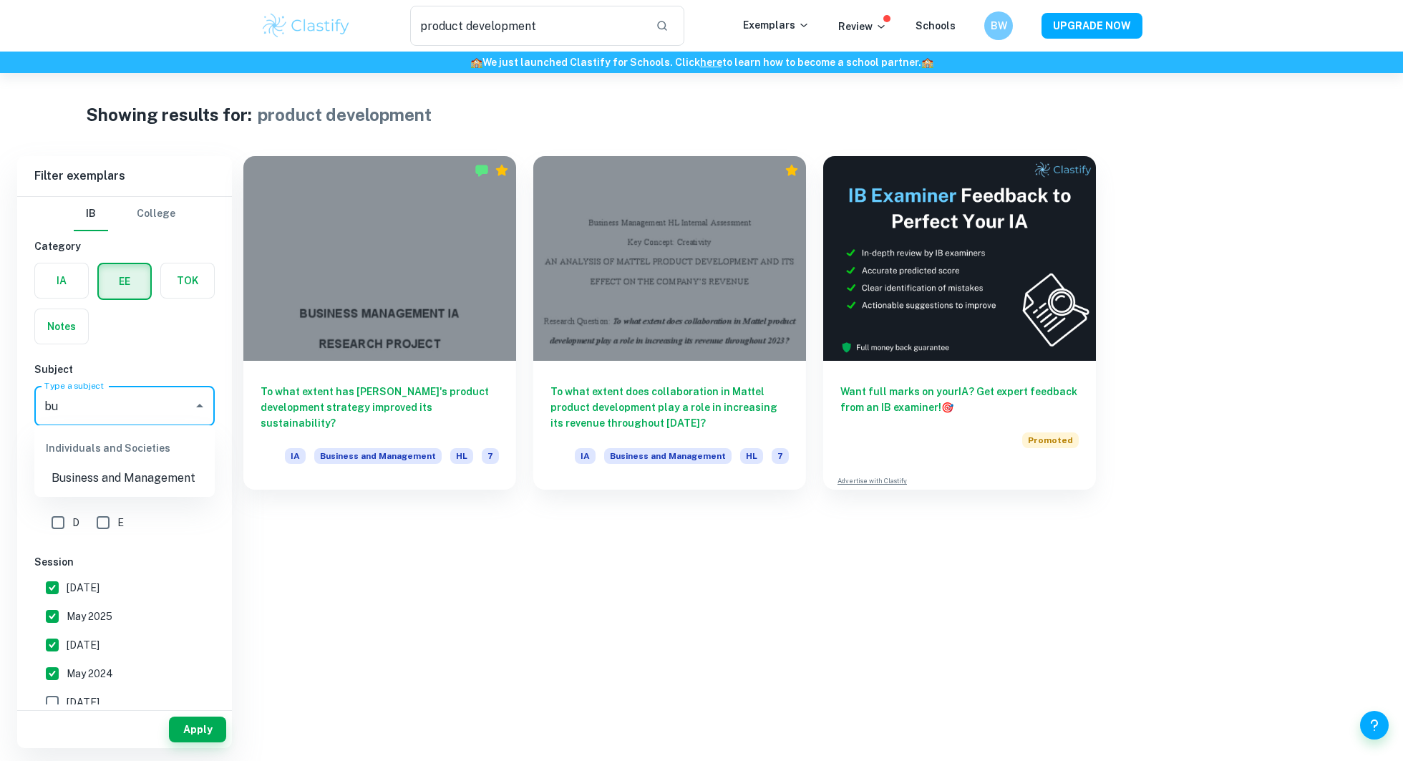
click at [137, 485] on li "Business and Management" at bounding box center [124, 478] width 180 height 26
type input "Business and Management"
click at [191, 720] on button "Apply" at bounding box center [197, 730] width 57 height 26
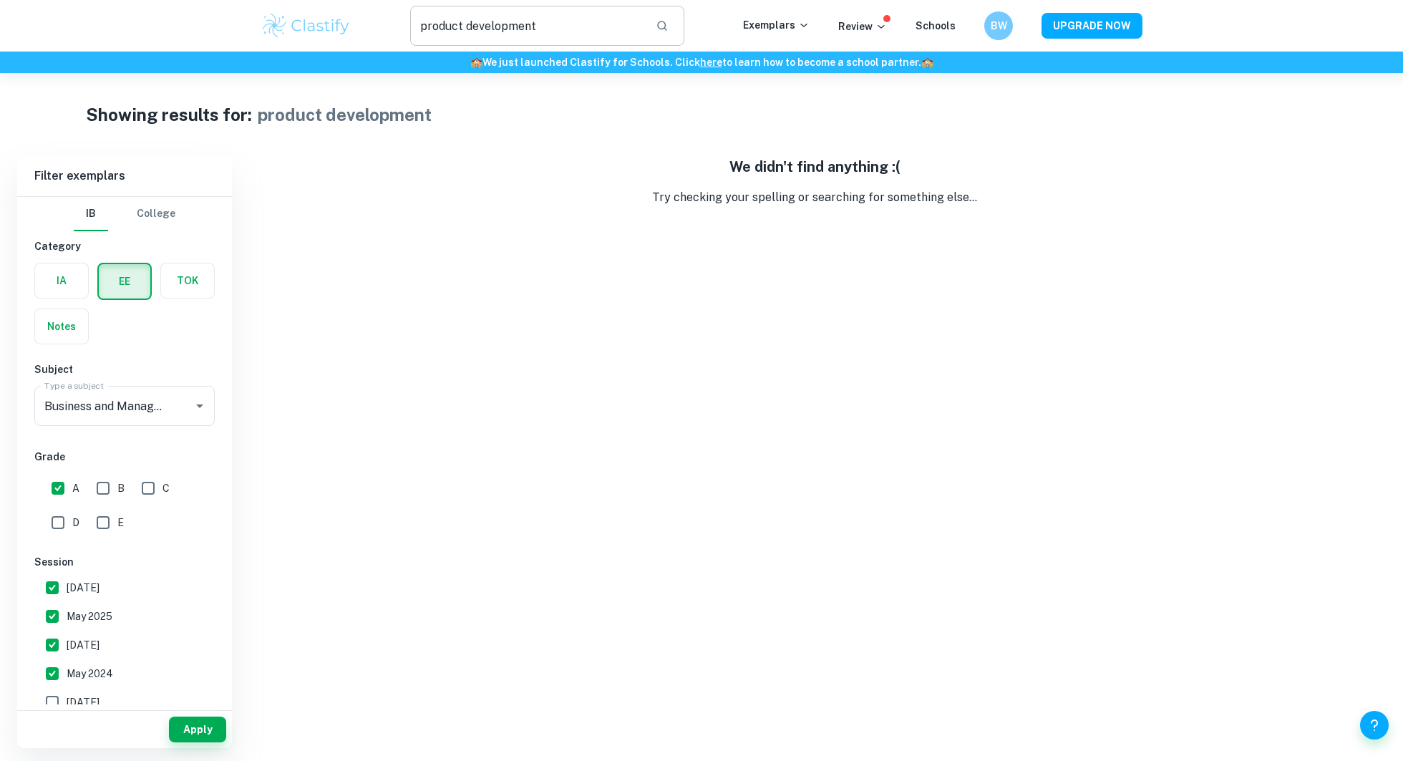
click at [642, 22] on input "product development" at bounding box center [527, 26] width 234 height 40
click at [185, 726] on button "Apply" at bounding box center [197, 730] width 57 height 26
type input "product development"
click at [185, 726] on button "Apply" at bounding box center [197, 730] width 57 height 26
click at [319, 21] on img at bounding box center [306, 25] width 91 height 29
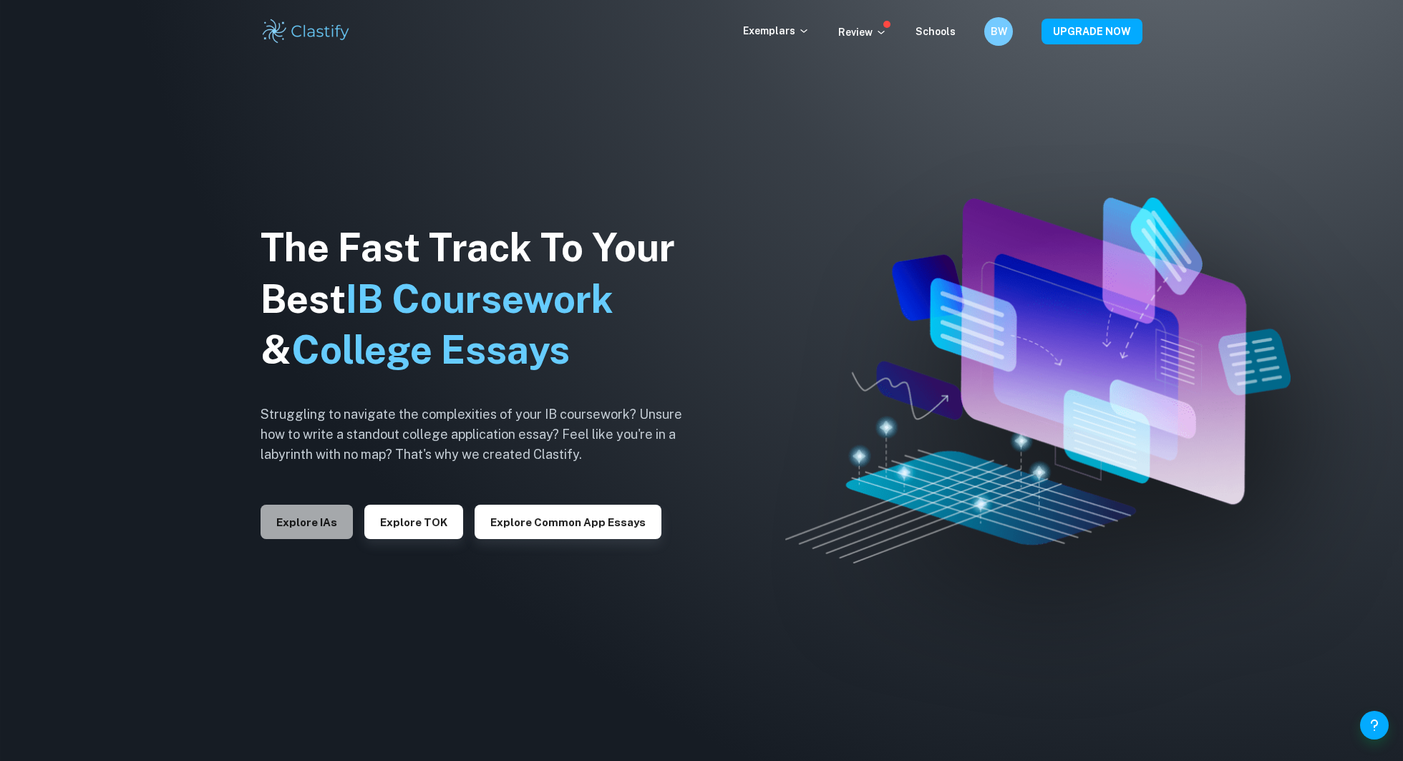
click at [316, 523] on button "Explore IAs" at bounding box center [307, 522] width 92 height 34
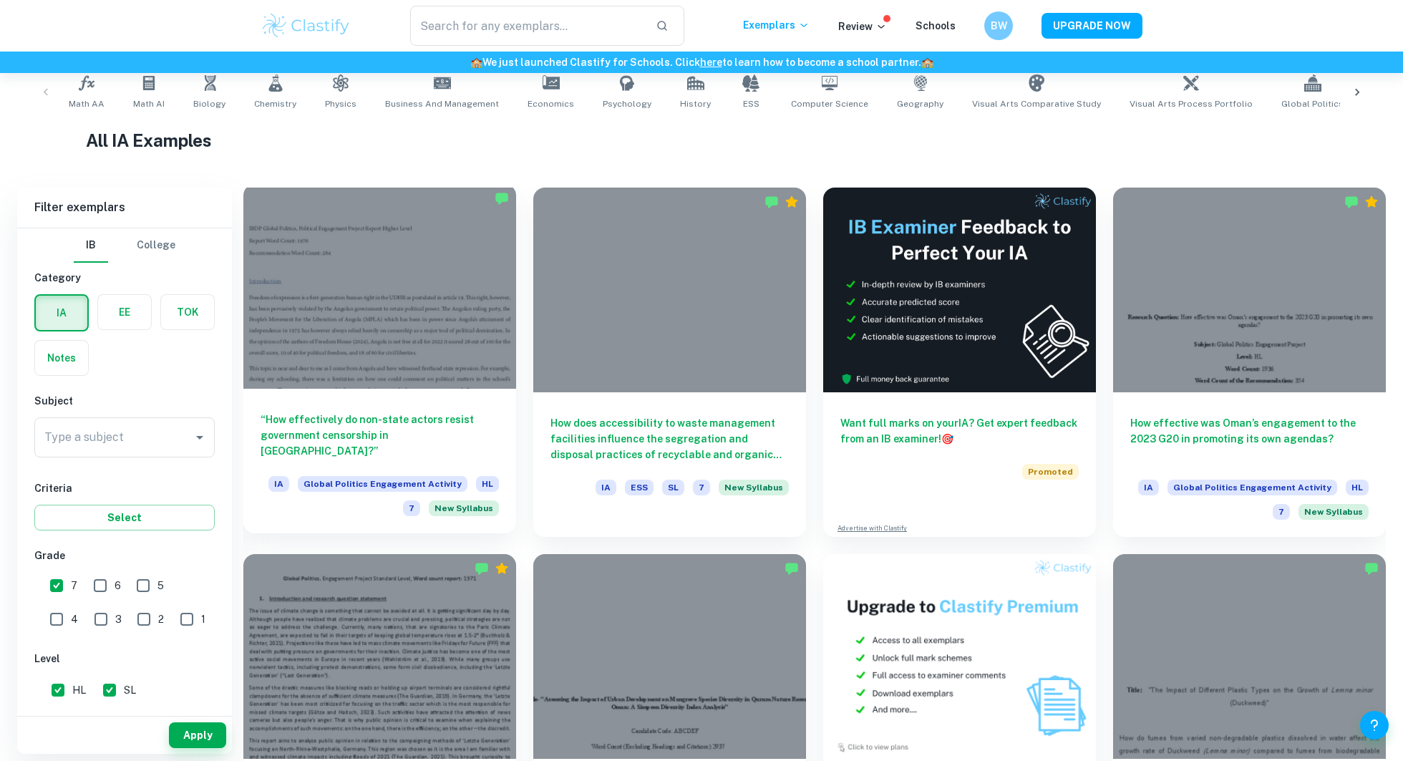
scroll to position [321, 0]
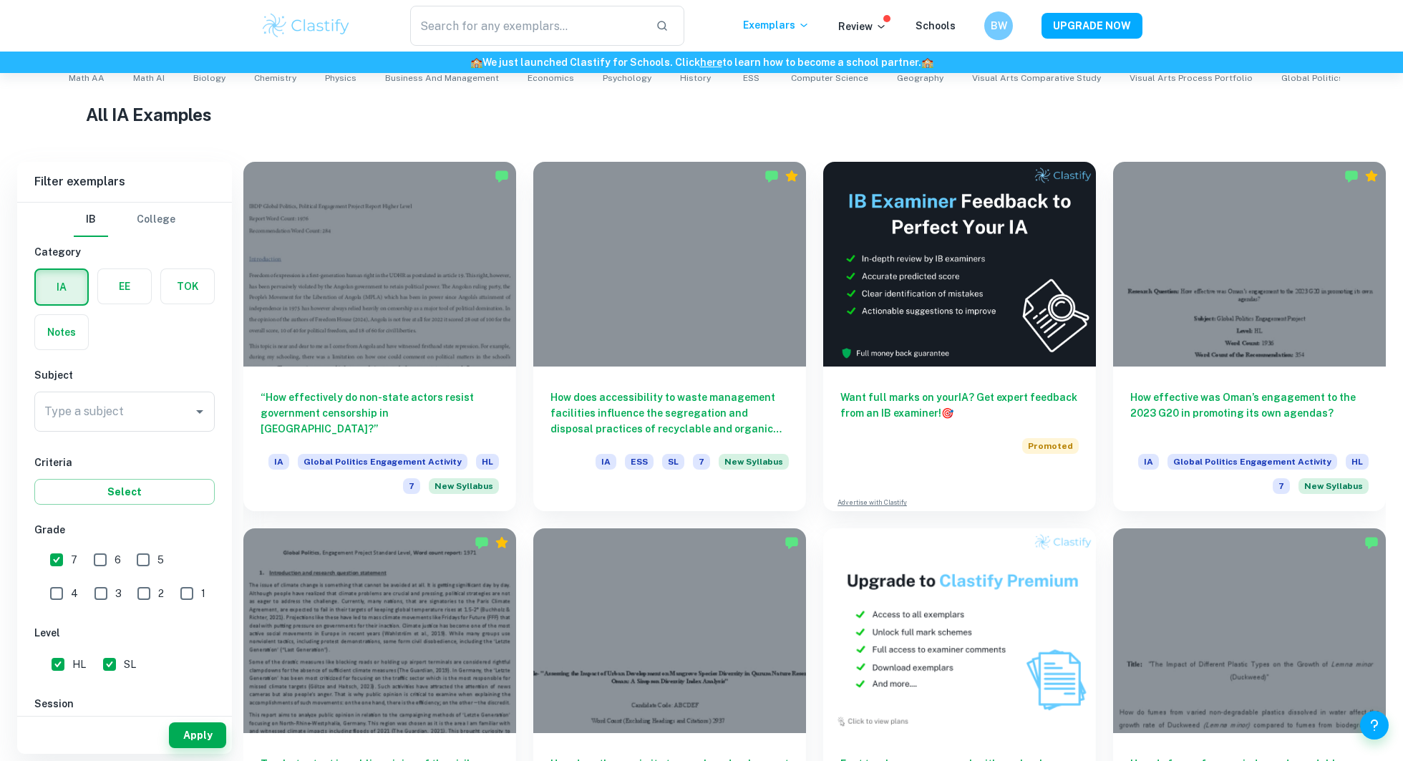
click at [107, 288] on label "button" at bounding box center [124, 286] width 53 height 34
click at [0, 0] on input "radio" at bounding box center [0, 0] width 0 height 0
click at [152, 411] on input "Type a subject" at bounding box center [114, 411] width 146 height 27
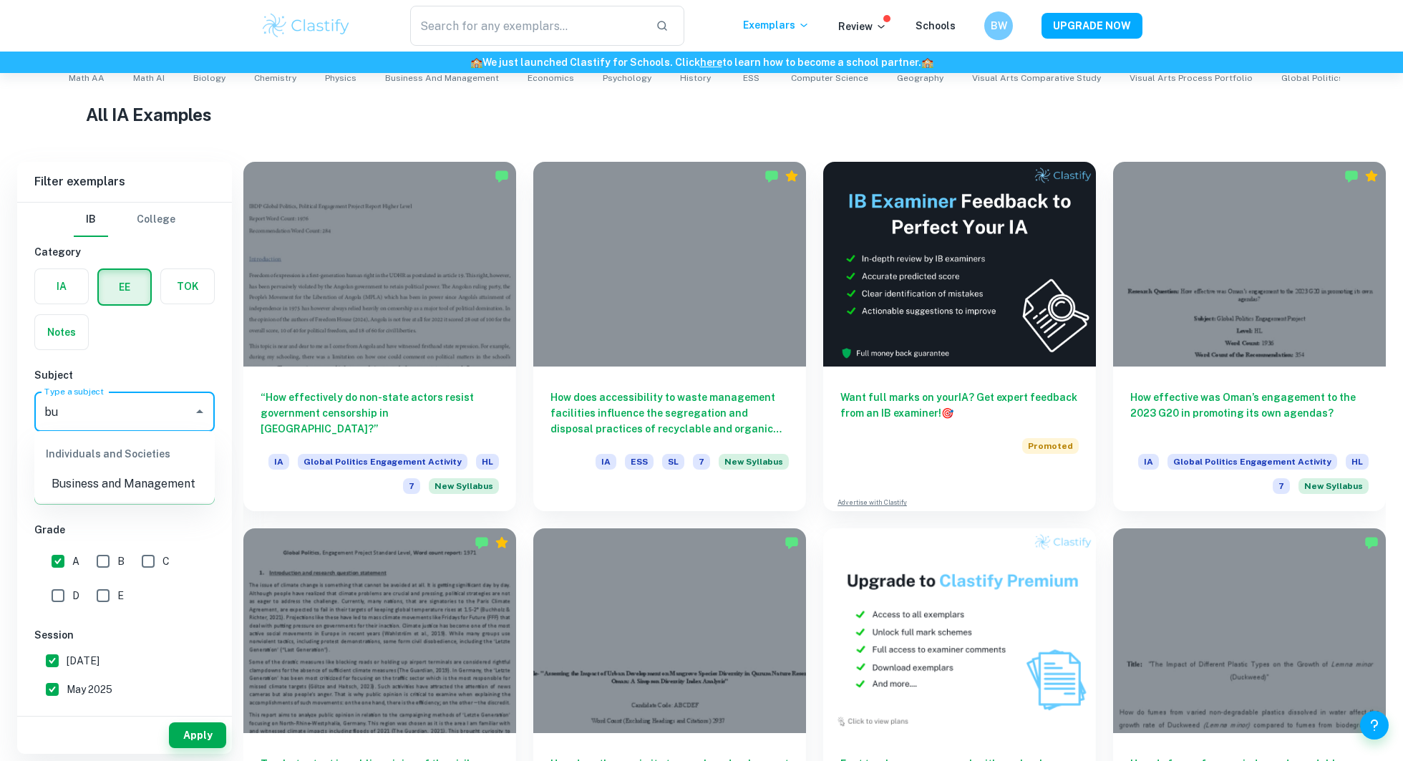
click at [146, 482] on li "Business and Management" at bounding box center [124, 484] width 180 height 26
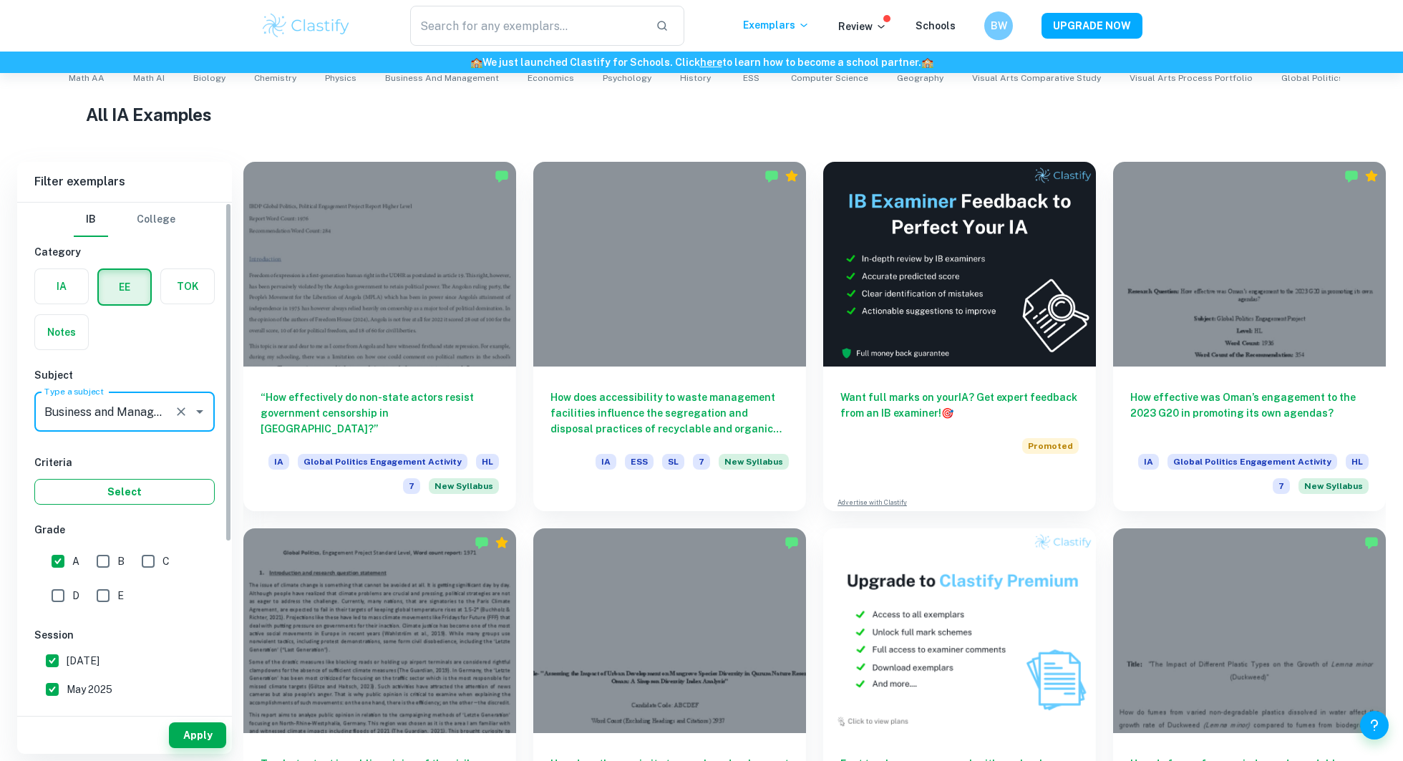
type input "Business and Management"
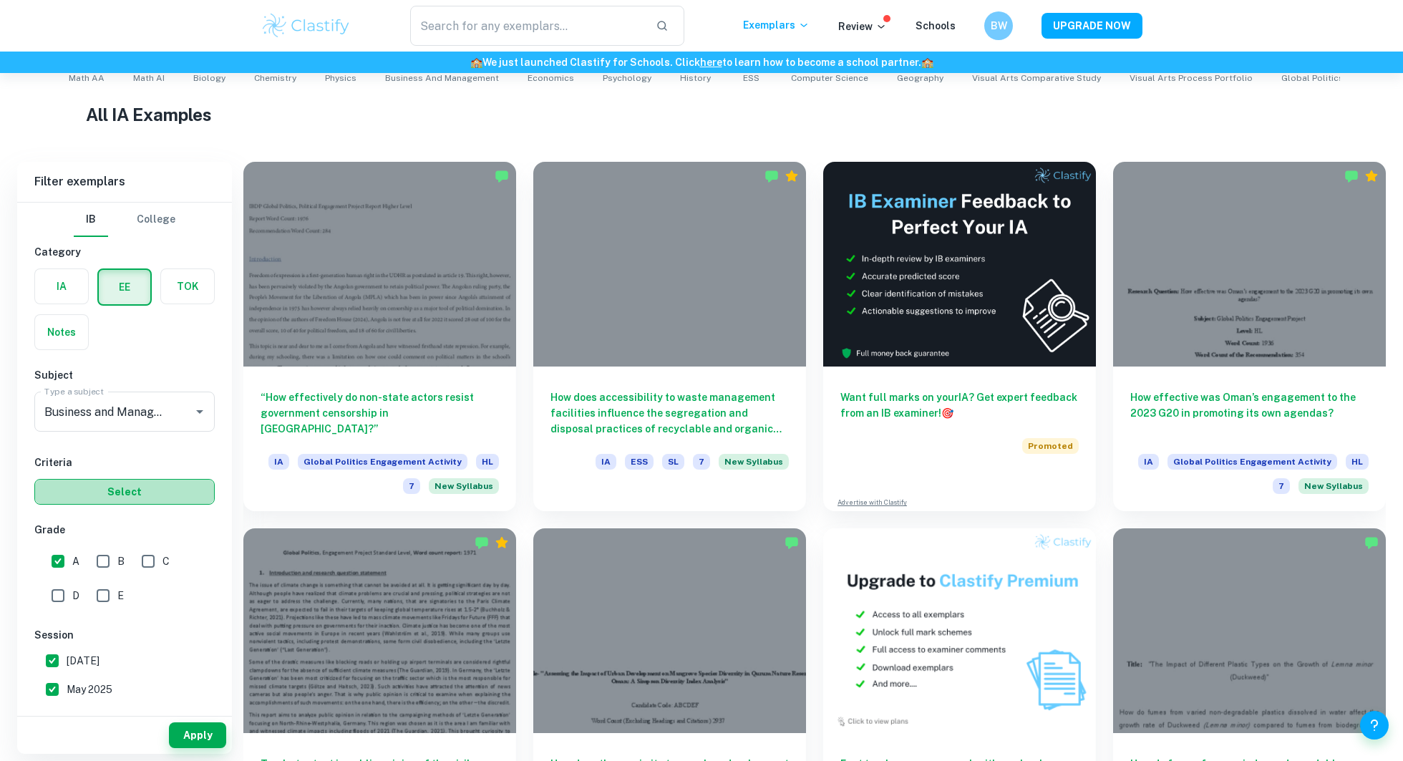
click at [101, 488] on button "Select" at bounding box center [124, 492] width 180 height 26
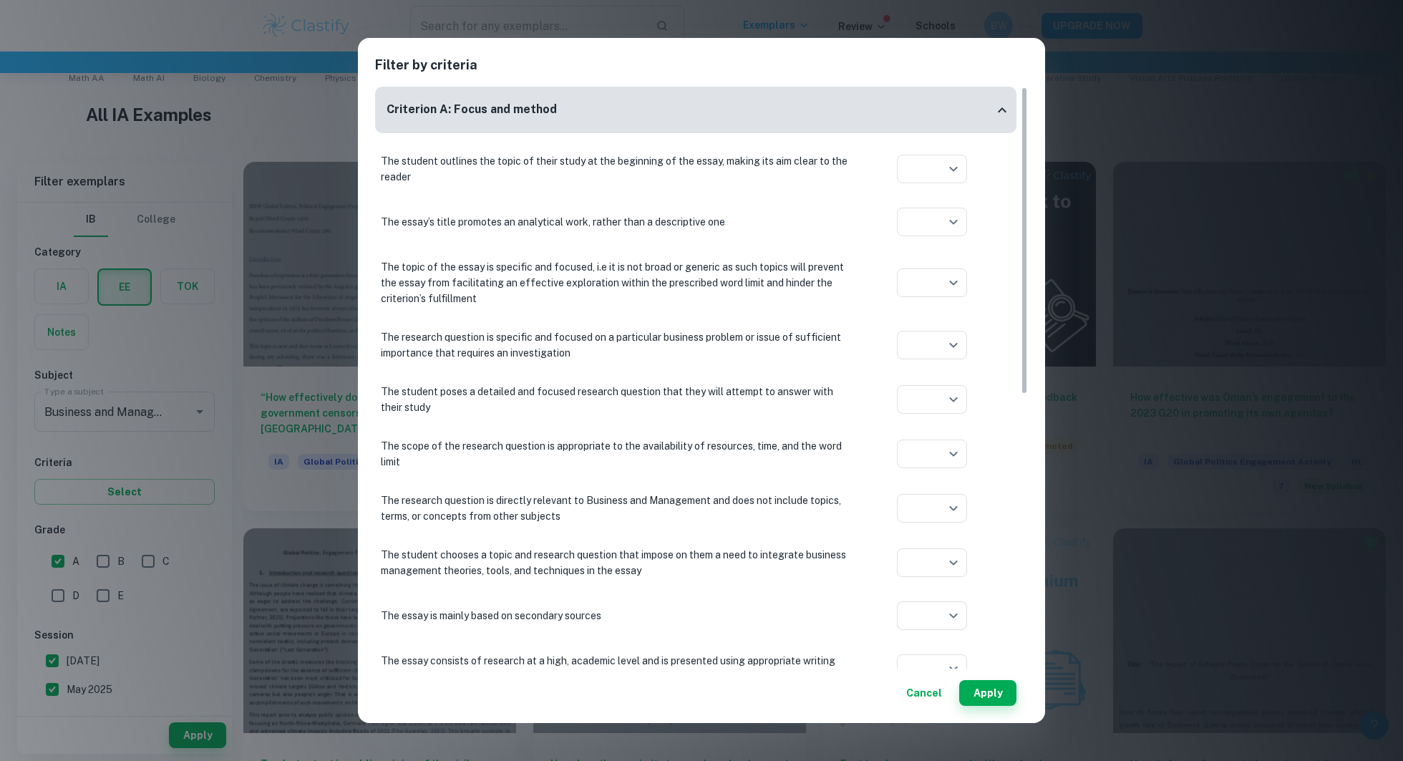
click at [529, 116] on h6 "Criterion A: Focus and method" at bounding box center [472, 110] width 170 height 18
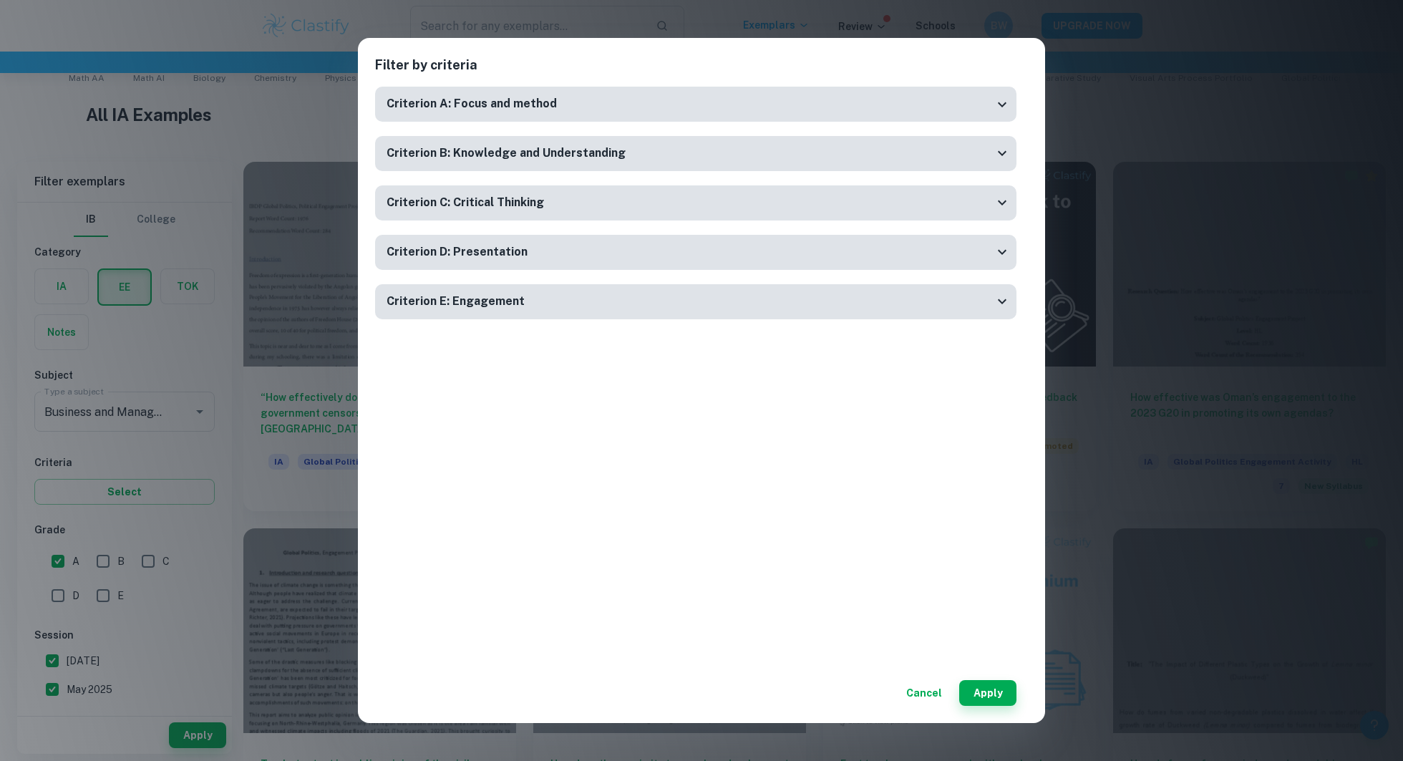
click at [553, 150] on h6 "Criterion B: Knowledge and Understanding" at bounding box center [506, 154] width 239 height 18
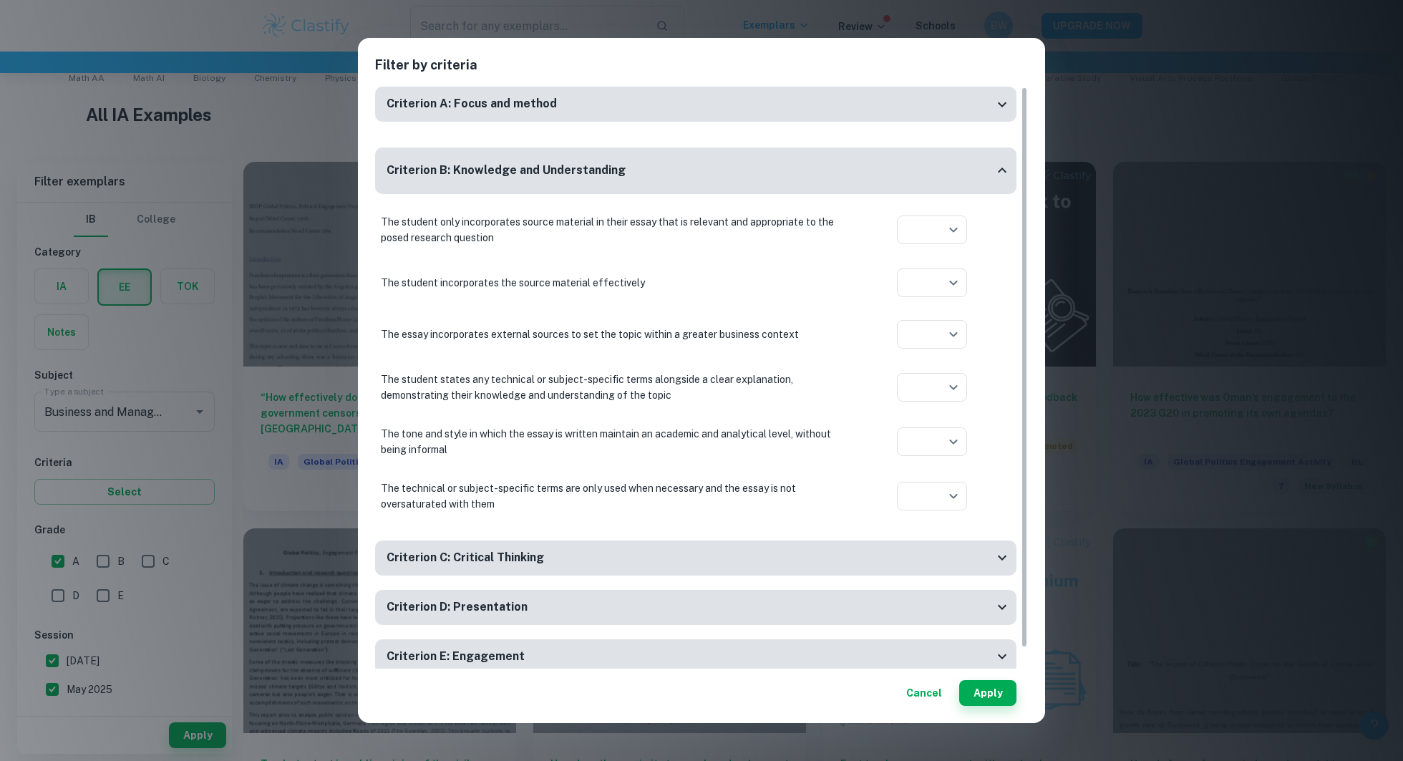
click at [730, 168] on div "Criterion B: Knowledge and Understanding" at bounding box center [690, 171] width 607 height 18
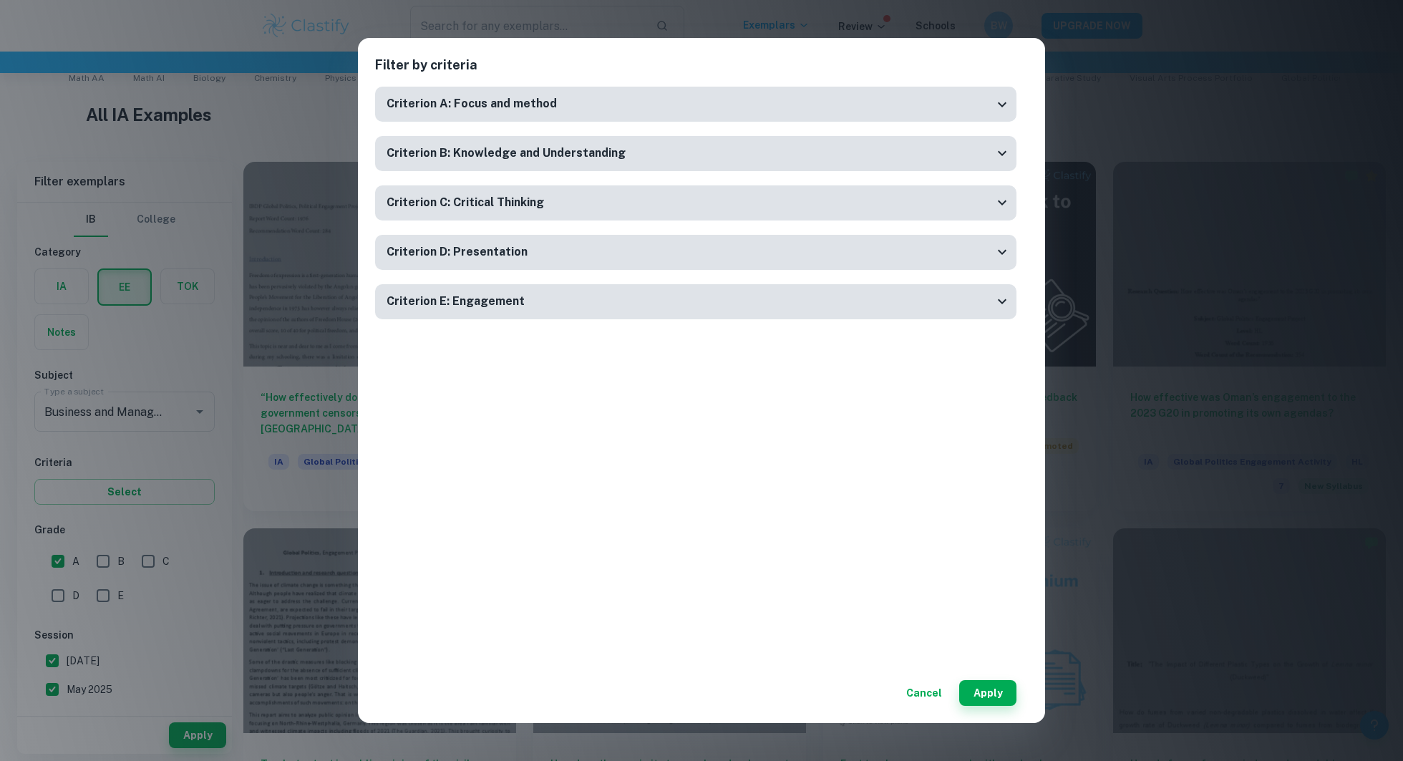
click at [730, 168] on div "Criterion B: Knowledge and Understanding" at bounding box center [696, 153] width 642 height 35
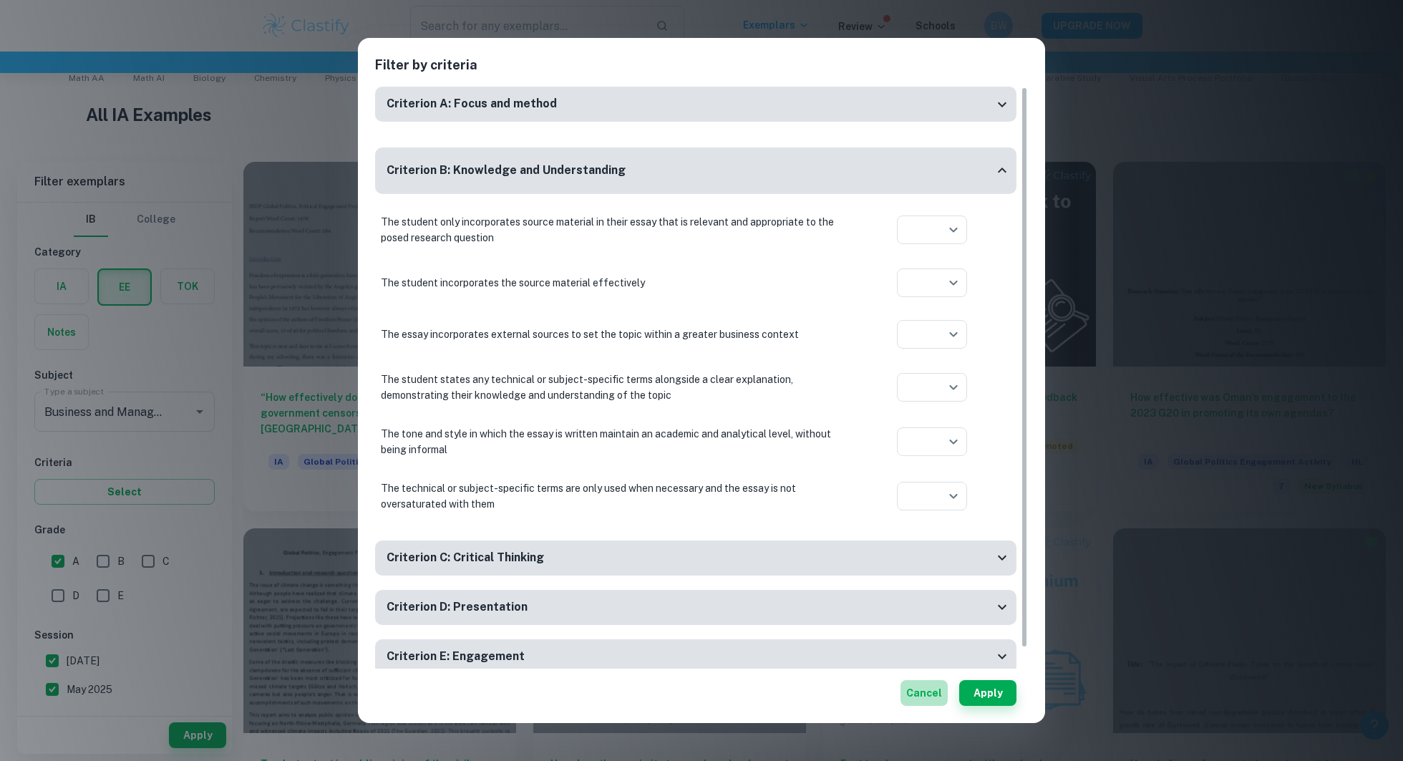
click at [927, 690] on button "Cancel" at bounding box center [924, 693] width 47 height 26
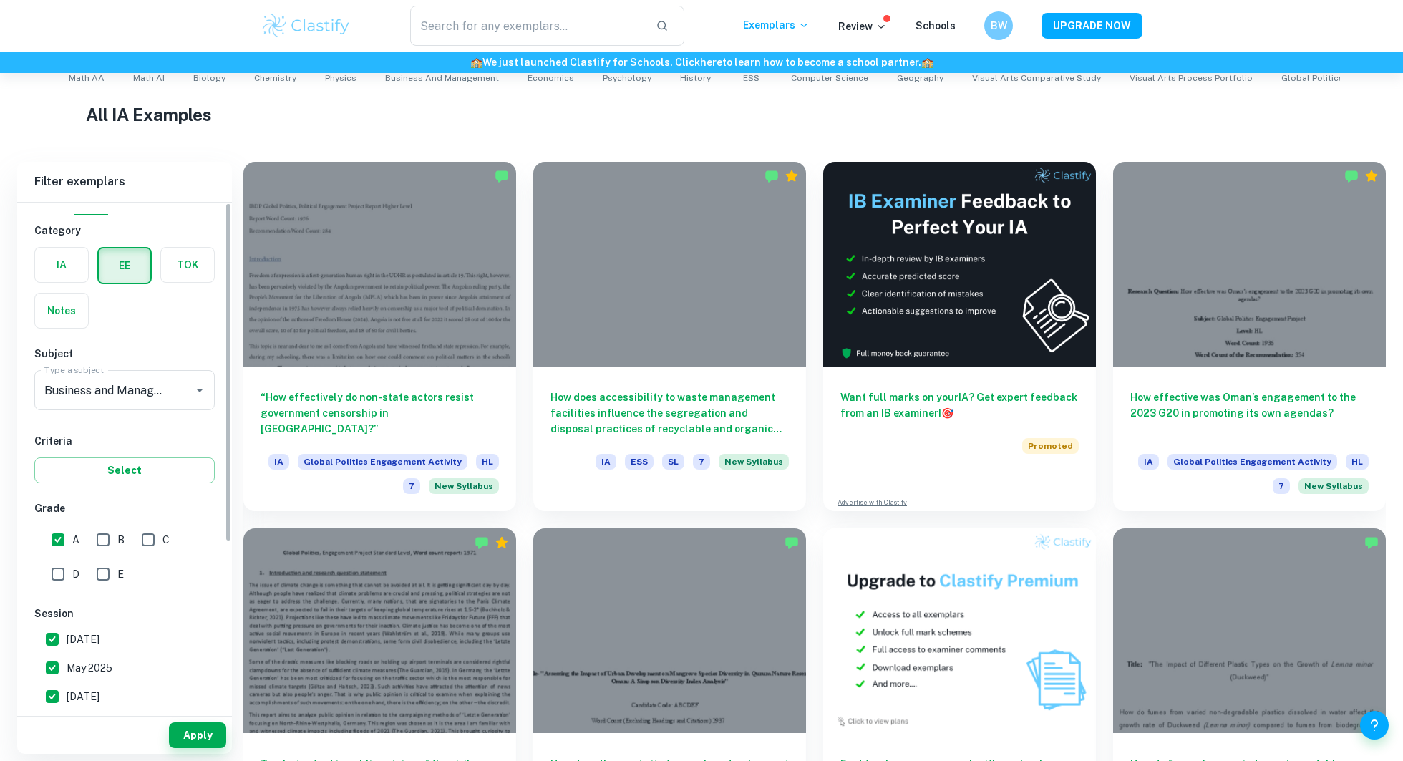
scroll to position [0, 0]
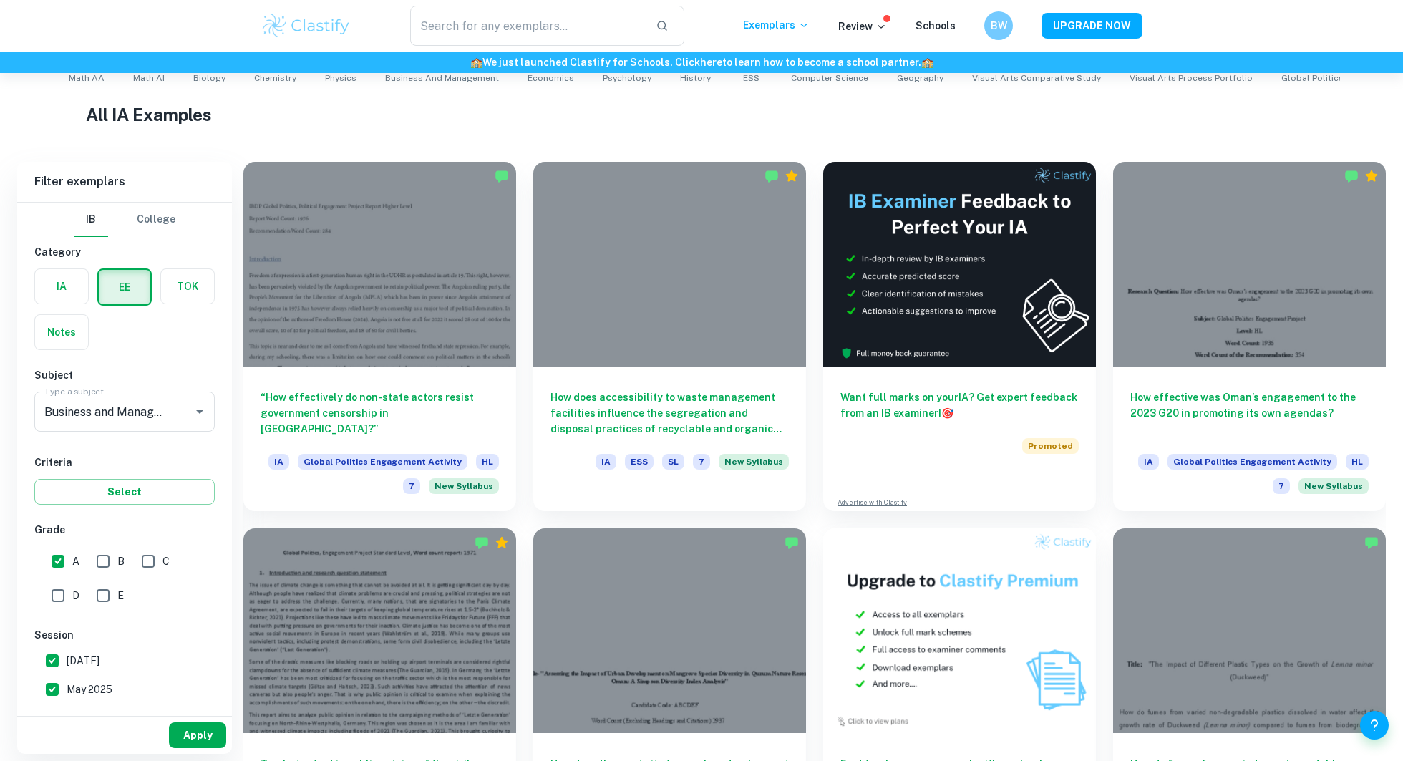
click at [185, 743] on button "Apply" at bounding box center [197, 735] width 57 height 26
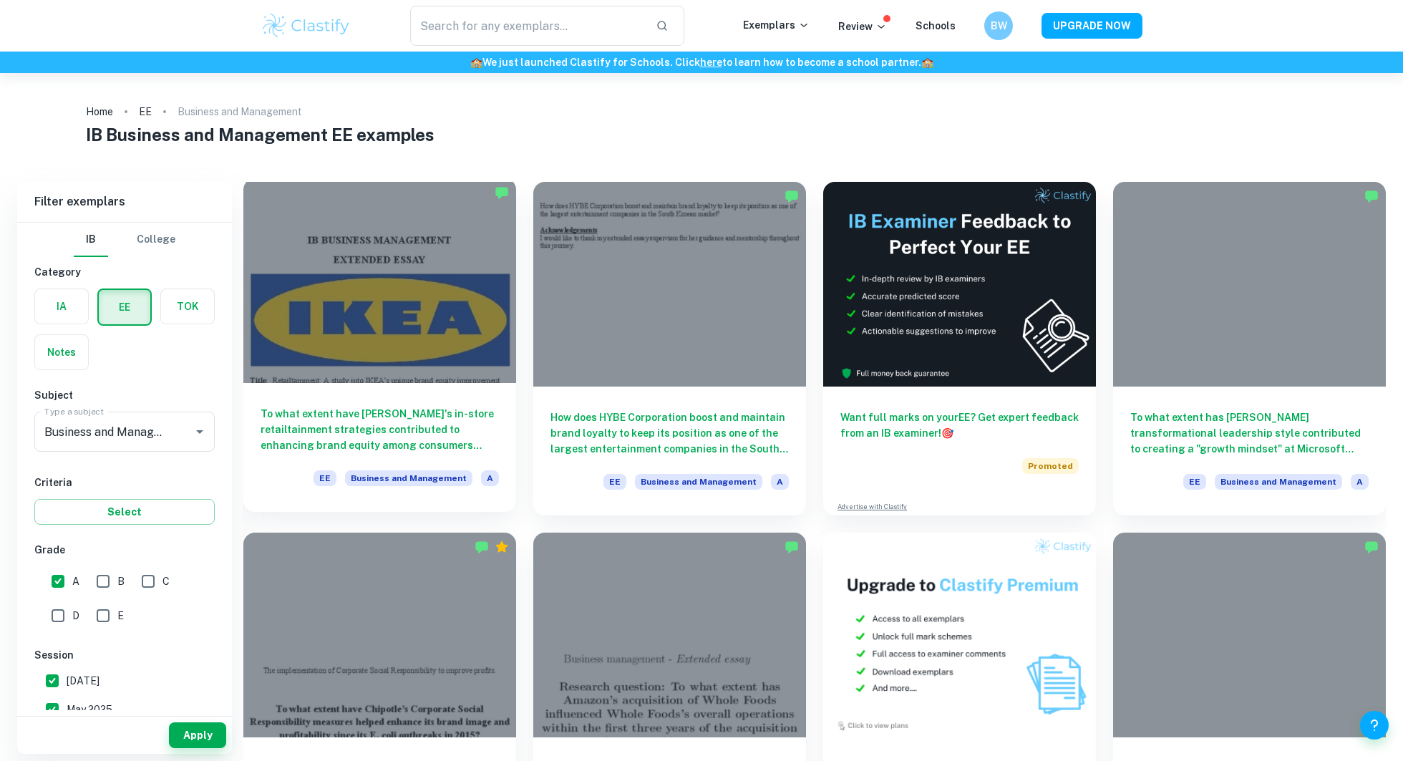
click at [360, 364] on div at bounding box center [379, 280] width 273 height 205
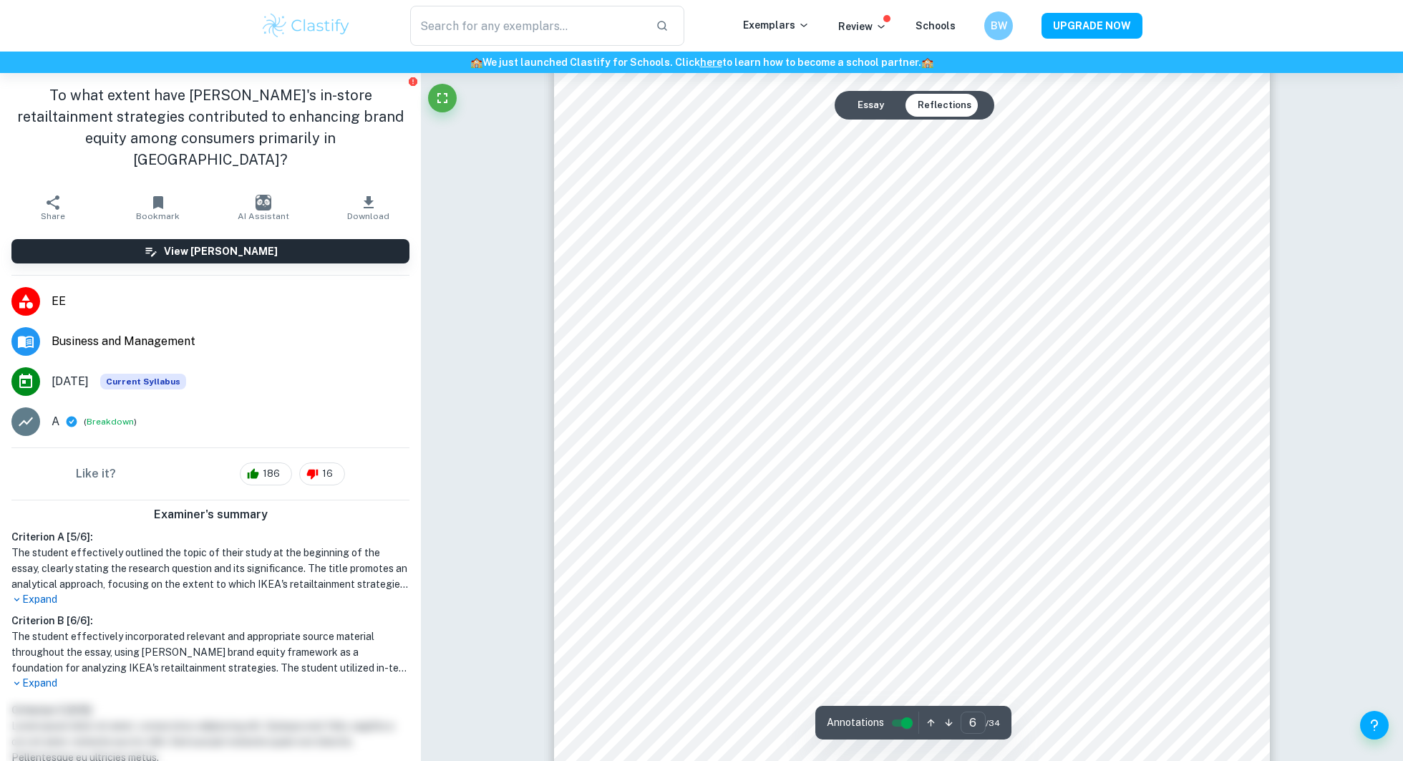
scroll to position [6330, 0]
click at [879, 102] on button "Essay" at bounding box center [870, 105] width 49 height 23
type input "1"
click at [932, 107] on button "Reflections" at bounding box center [944, 105] width 77 height 23
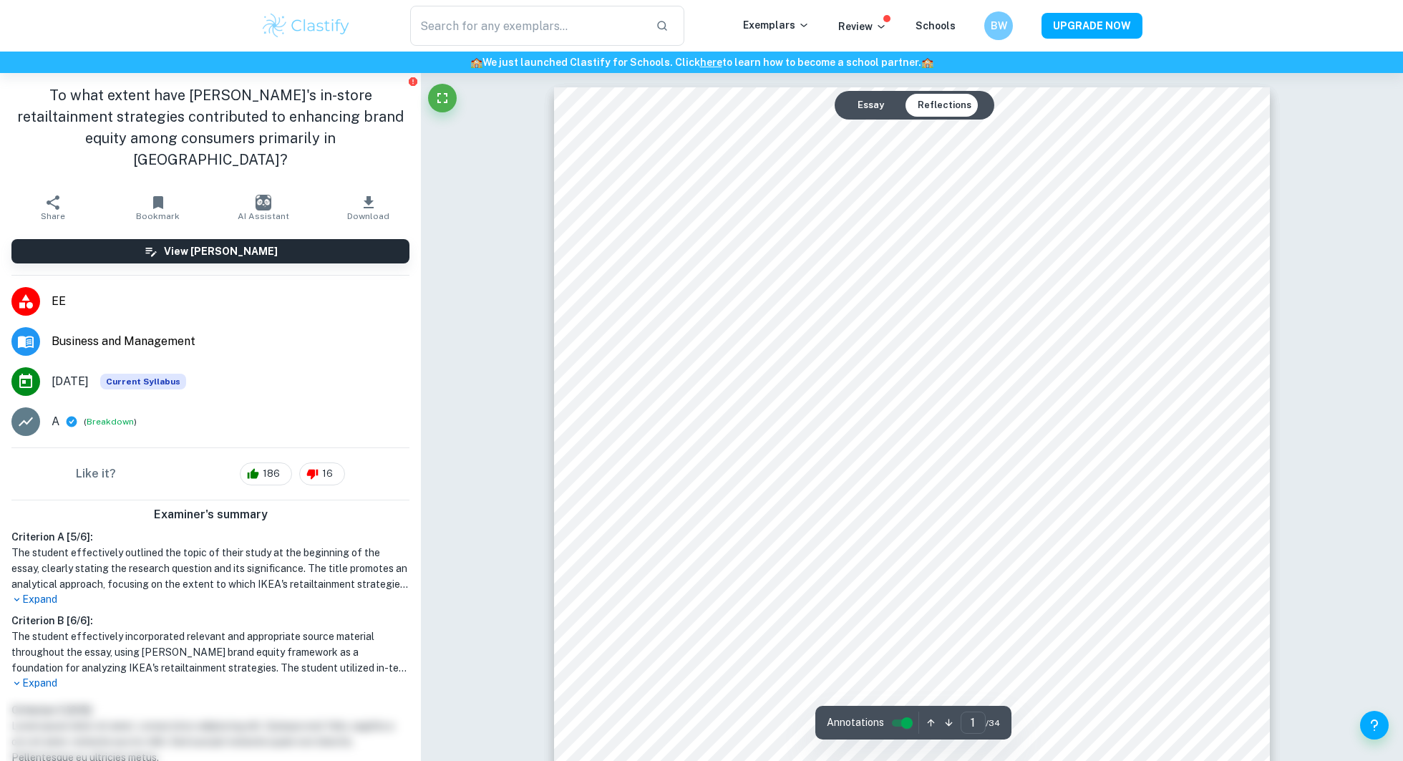
click at [878, 107] on button "Essay" at bounding box center [870, 105] width 49 height 23
click at [927, 105] on button "Reflections" at bounding box center [944, 105] width 77 height 23
click at [883, 105] on button "Essay" at bounding box center [870, 105] width 49 height 23
